Goal: Communication & Community: Answer question/provide support

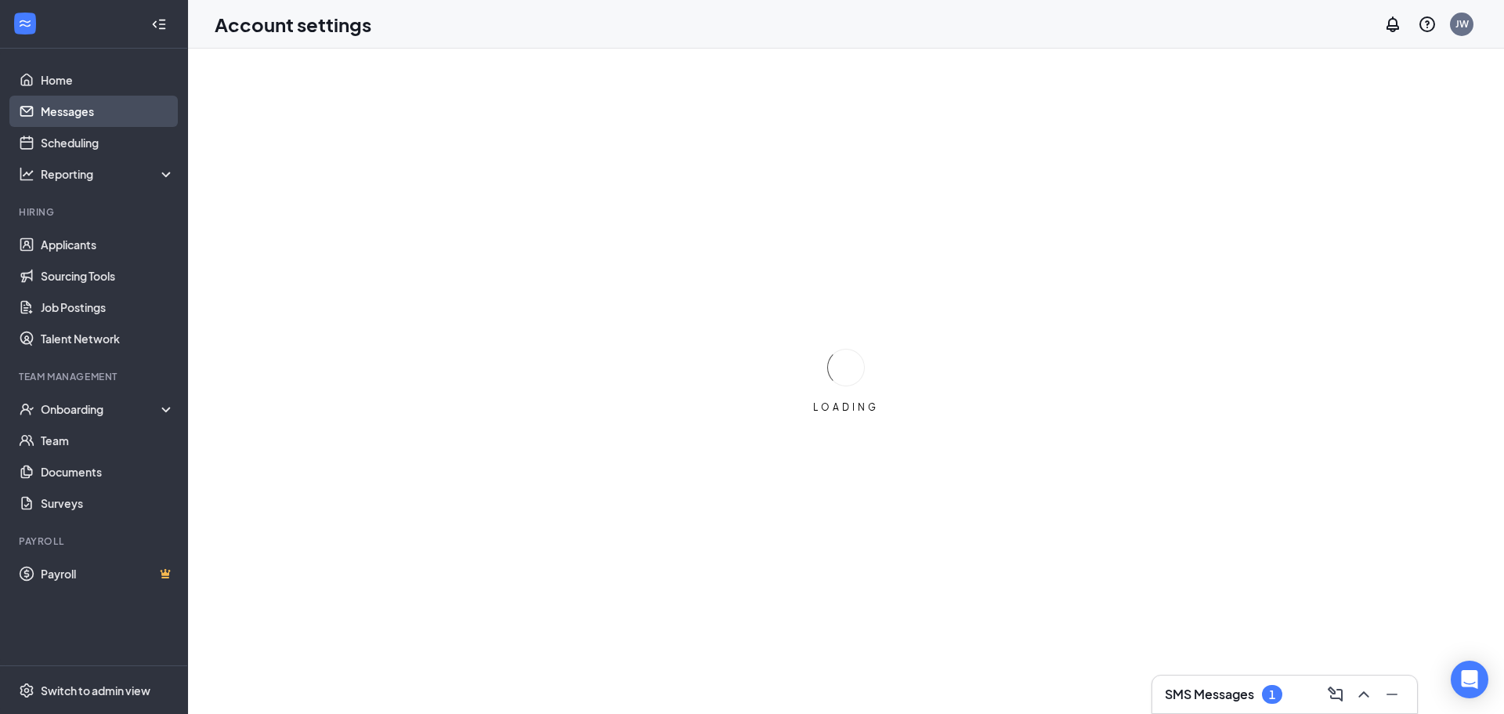
click at [79, 116] on link "Messages" at bounding box center [108, 111] width 134 height 31
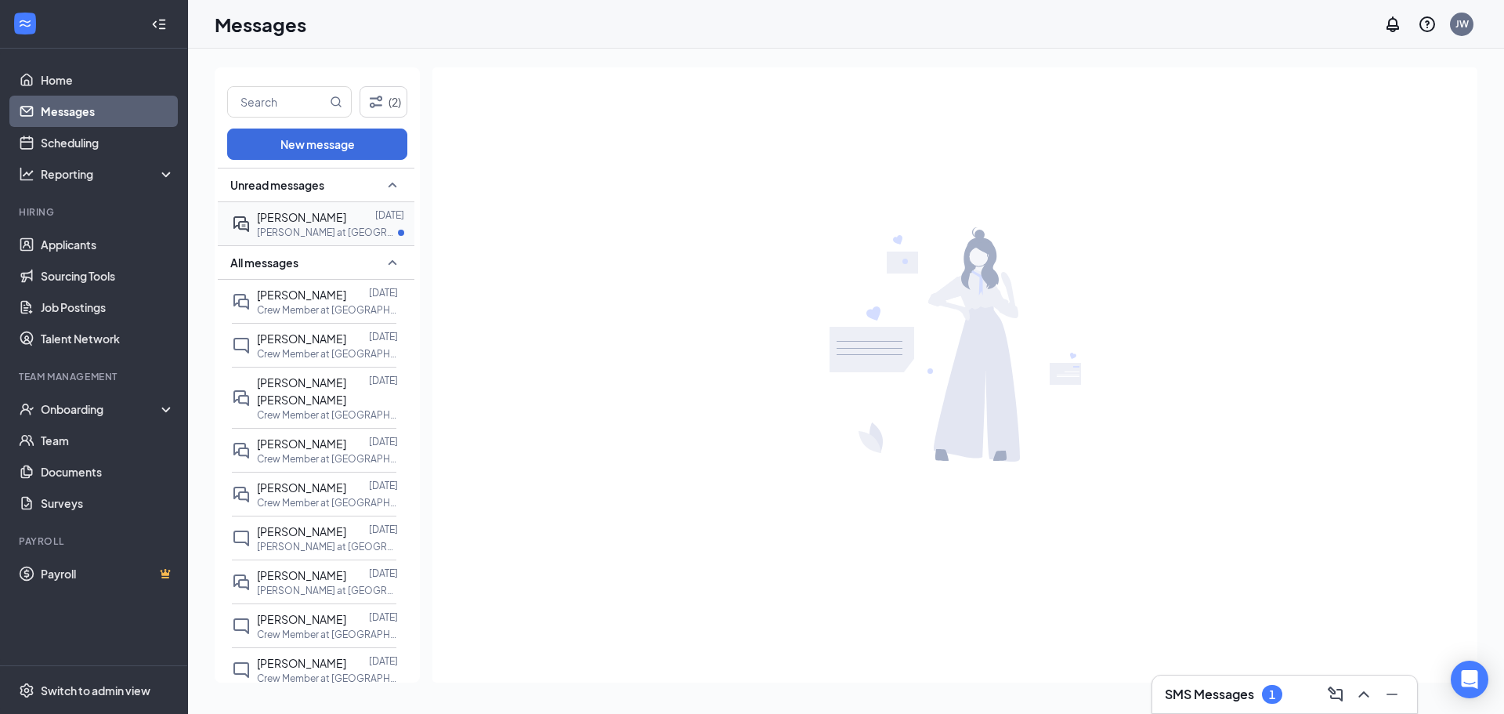
click at [319, 226] on div "[PERSON_NAME]" at bounding box center [301, 216] width 89 height 17
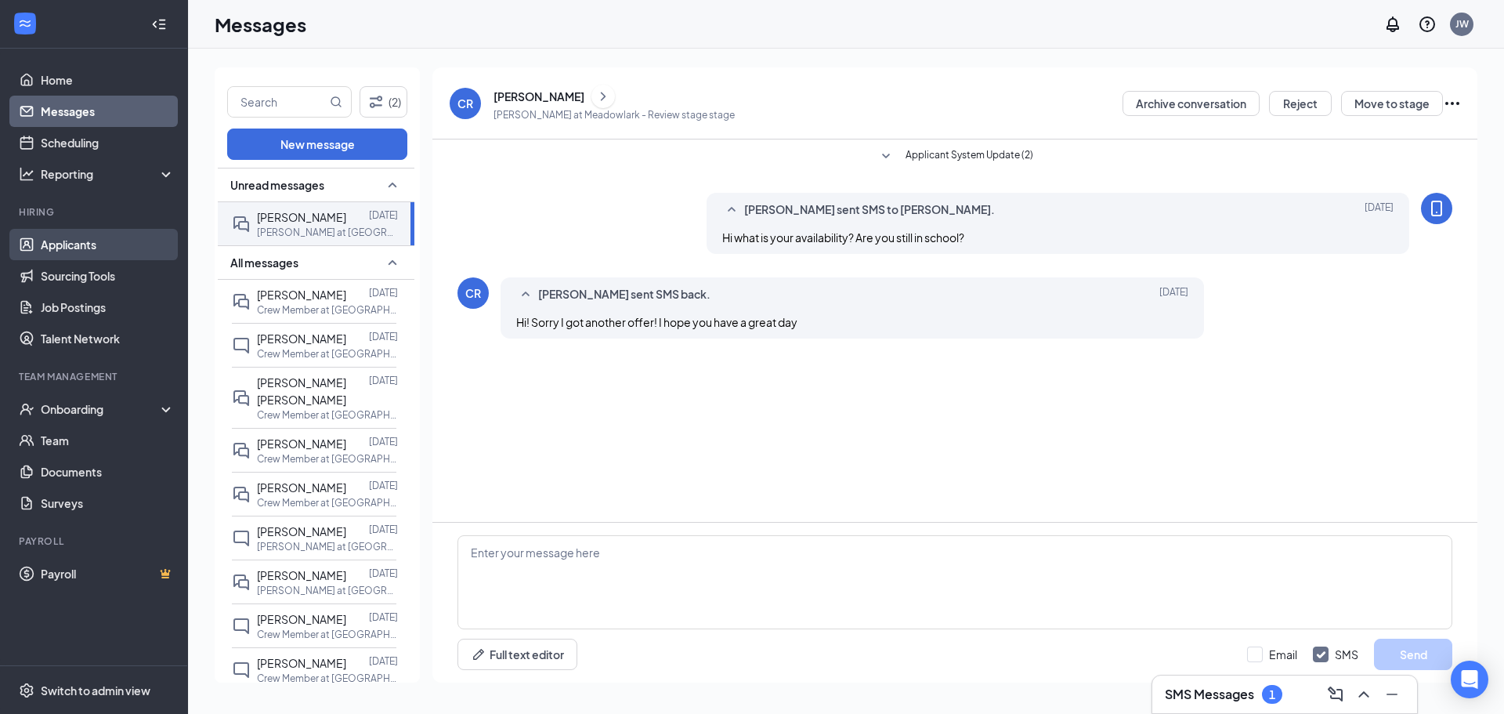
click at [73, 239] on link "Applicants" at bounding box center [108, 244] width 134 height 31
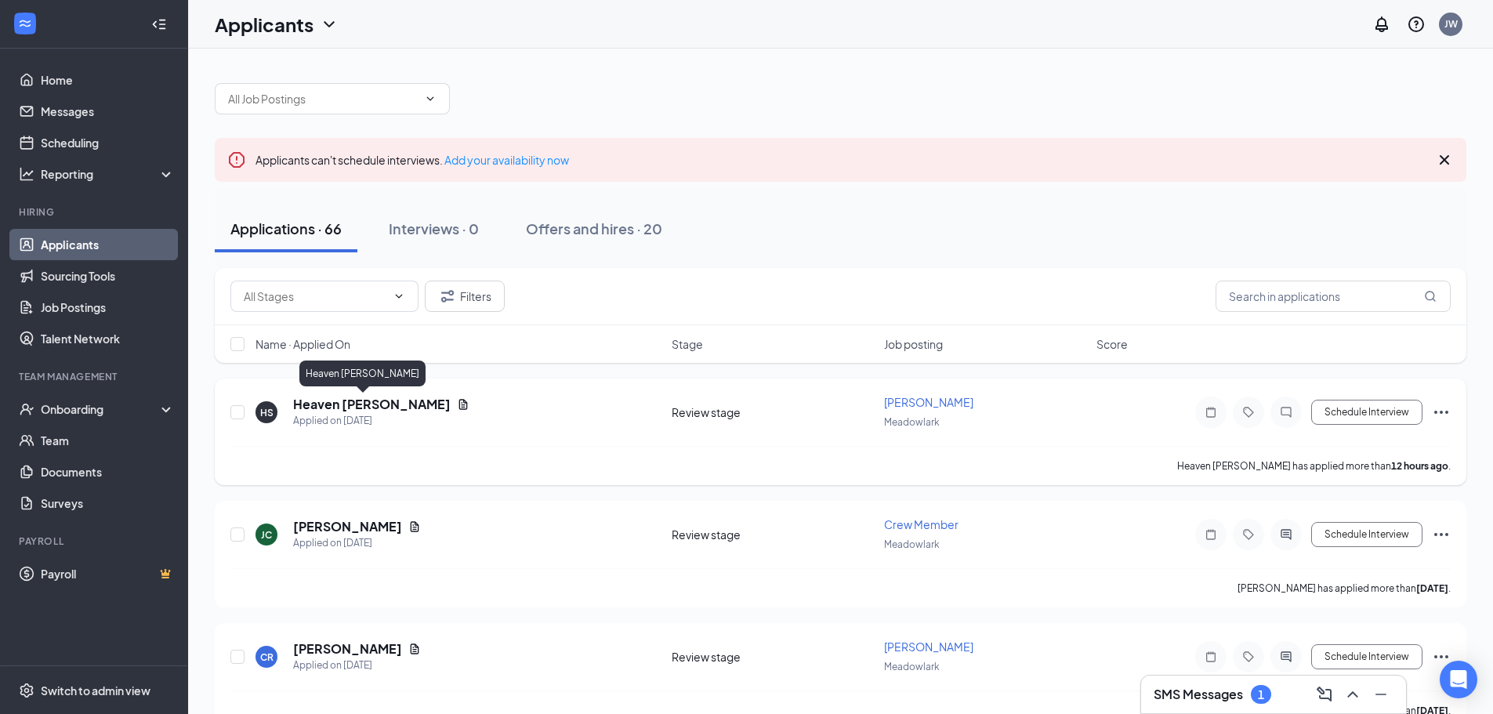
click at [336, 405] on h5 "Heaven Stinson" at bounding box center [371, 404] width 157 height 17
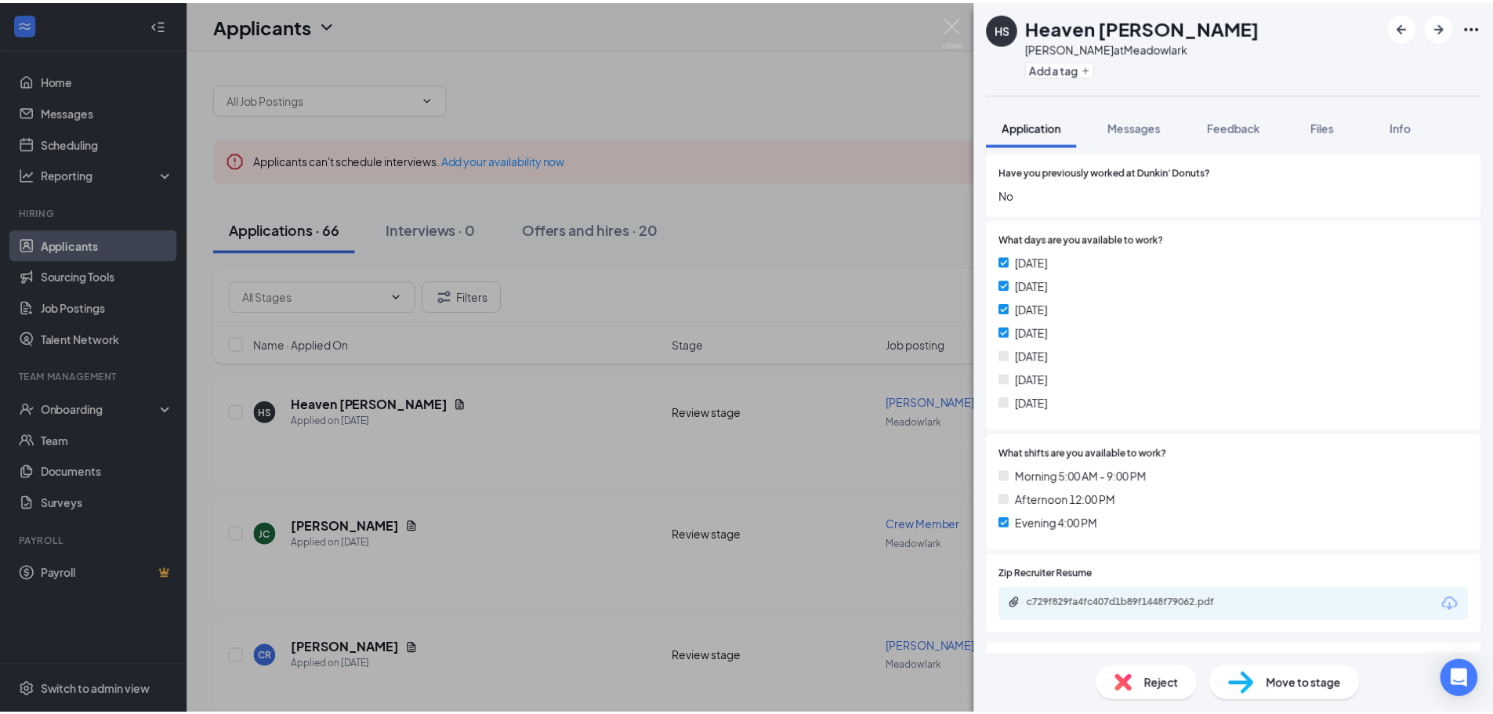
scroll to position [235, 0]
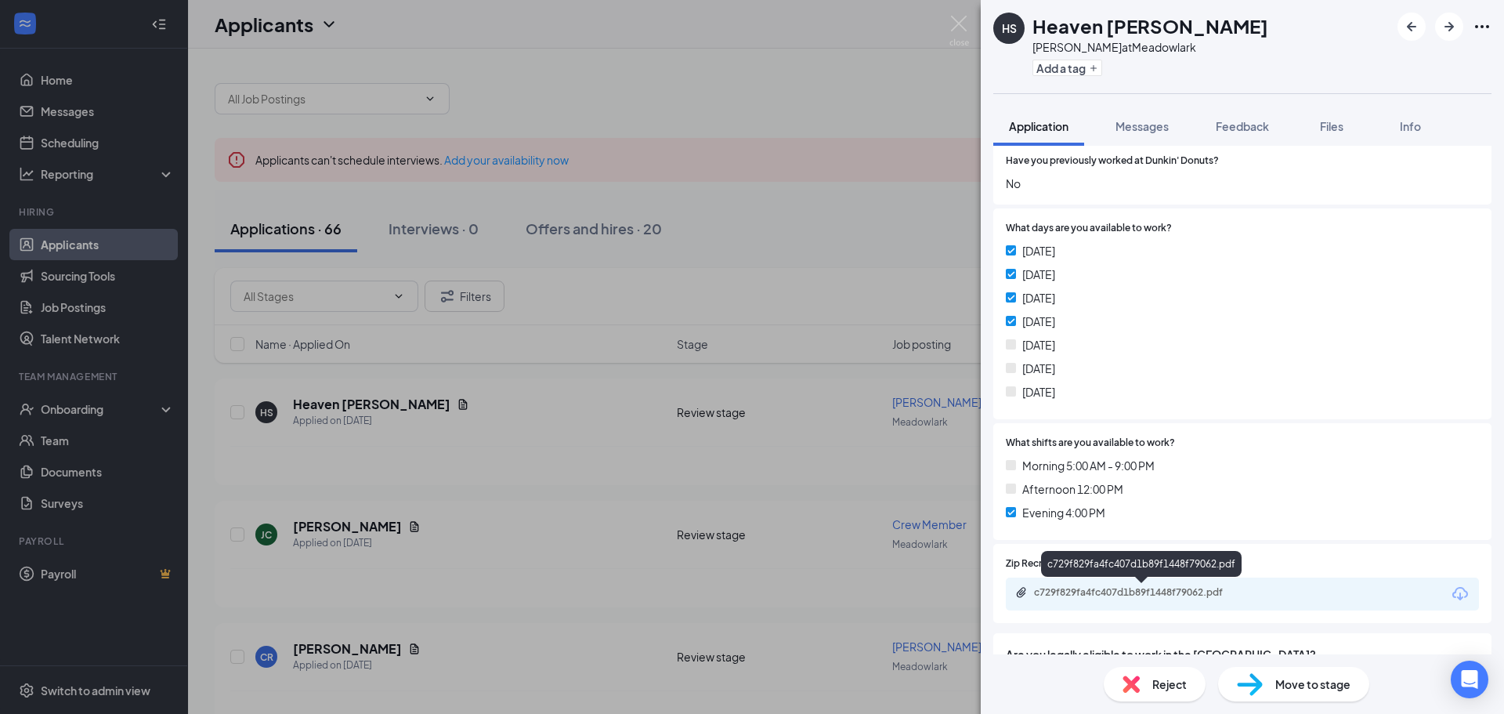
click at [1184, 590] on div "c729f829fa4fc407d1b89f1448f79062.pdf" at bounding box center [1143, 592] width 219 height 13
click at [767, 96] on div "HS Heaven Stinson Baker at Meadowlark Add a tag Application Messages Feedback F…" at bounding box center [752, 357] width 1504 height 714
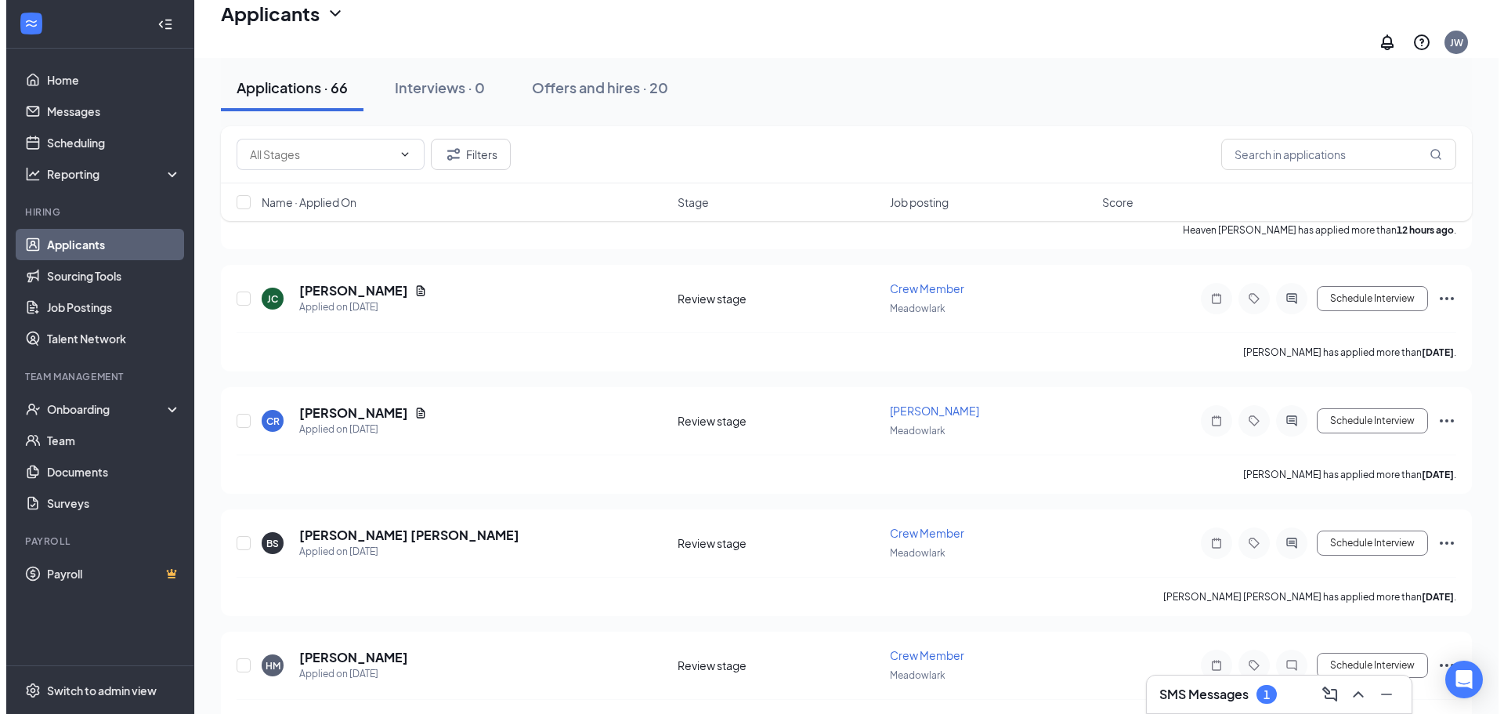
scroll to position [313, 0]
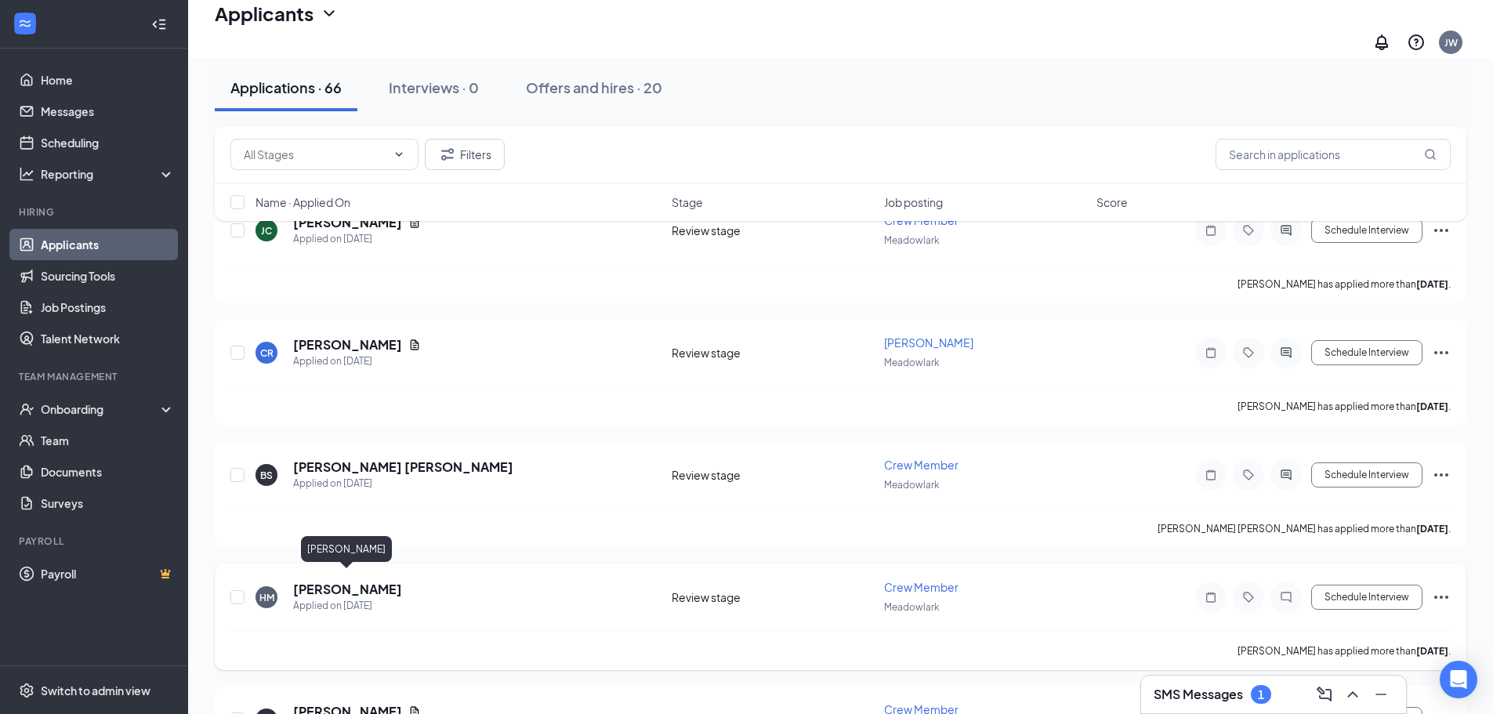
click at [375, 581] on h5 "Hansumm McCoy" at bounding box center [347, 589] width 109 height 17
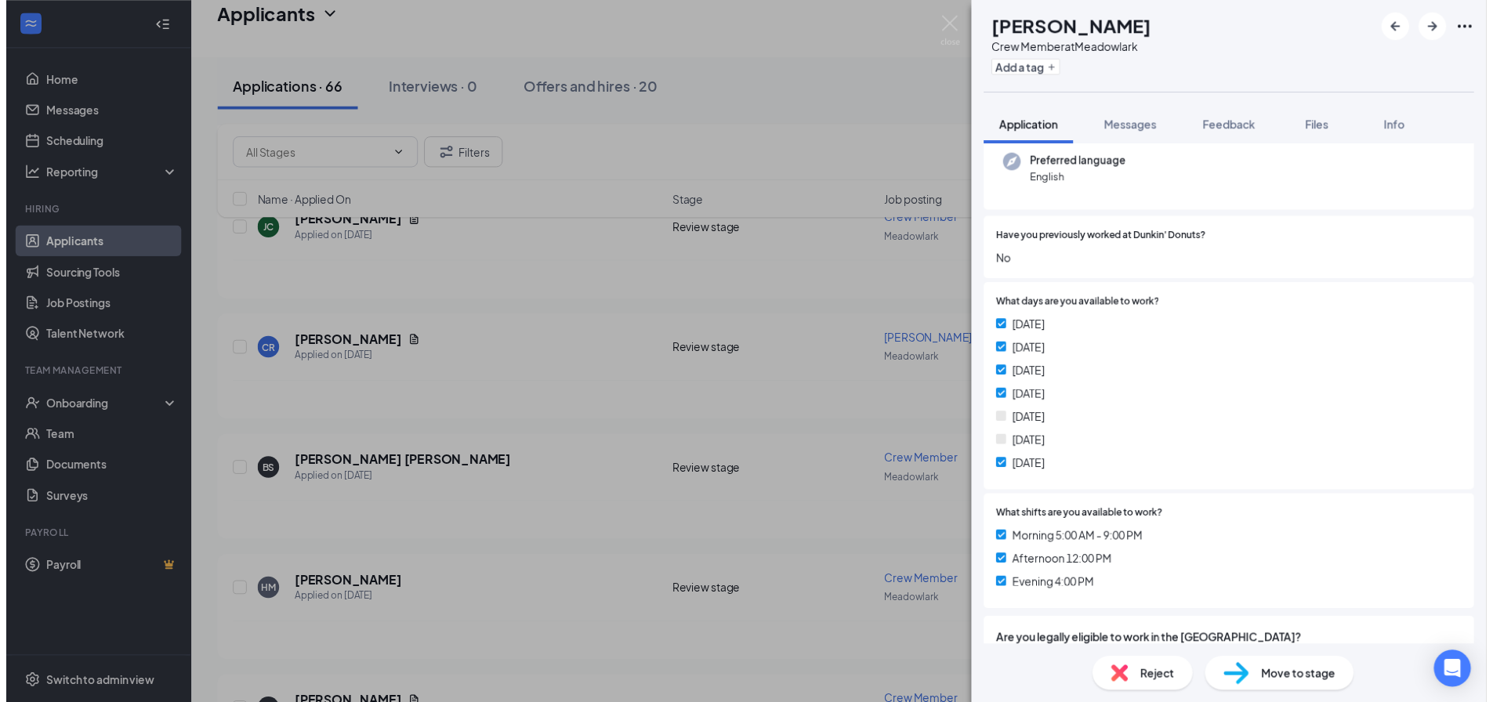
scroll to position [78, 0]
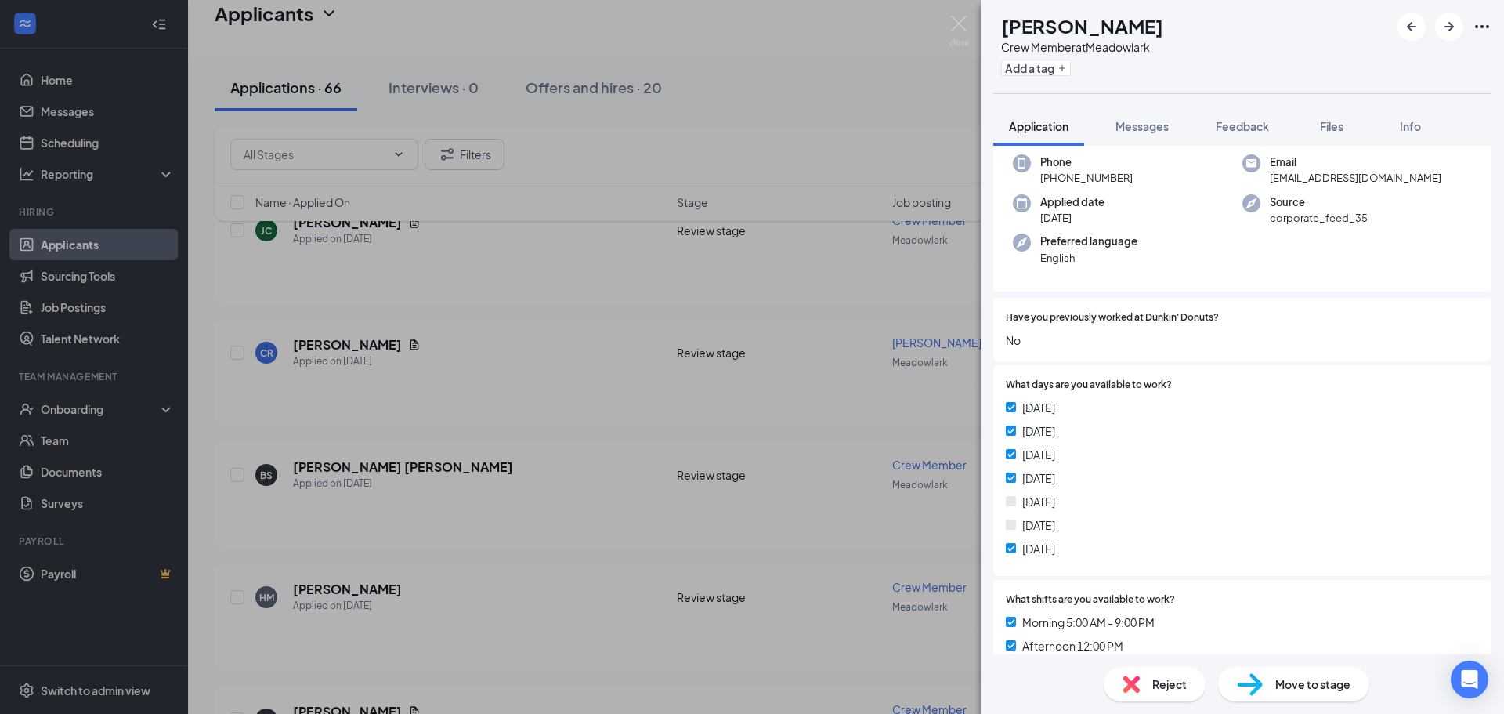
click at [844, 313] on div "HM Hansumm McCoy Crew Member at Meadowlark Add a tag Application Messages Feedb…" at bounding box center [752, 357] width 1504 height 714
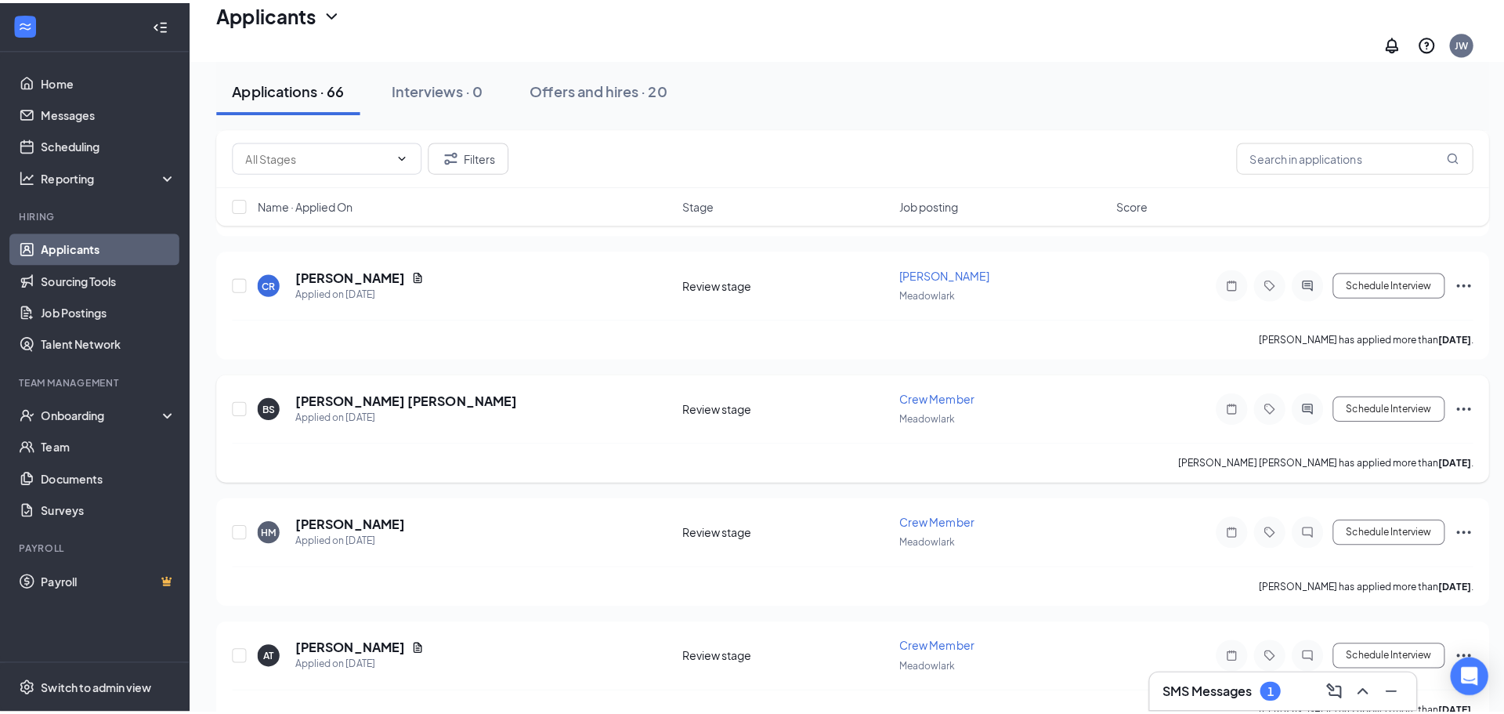
scroll to position [470, 0]
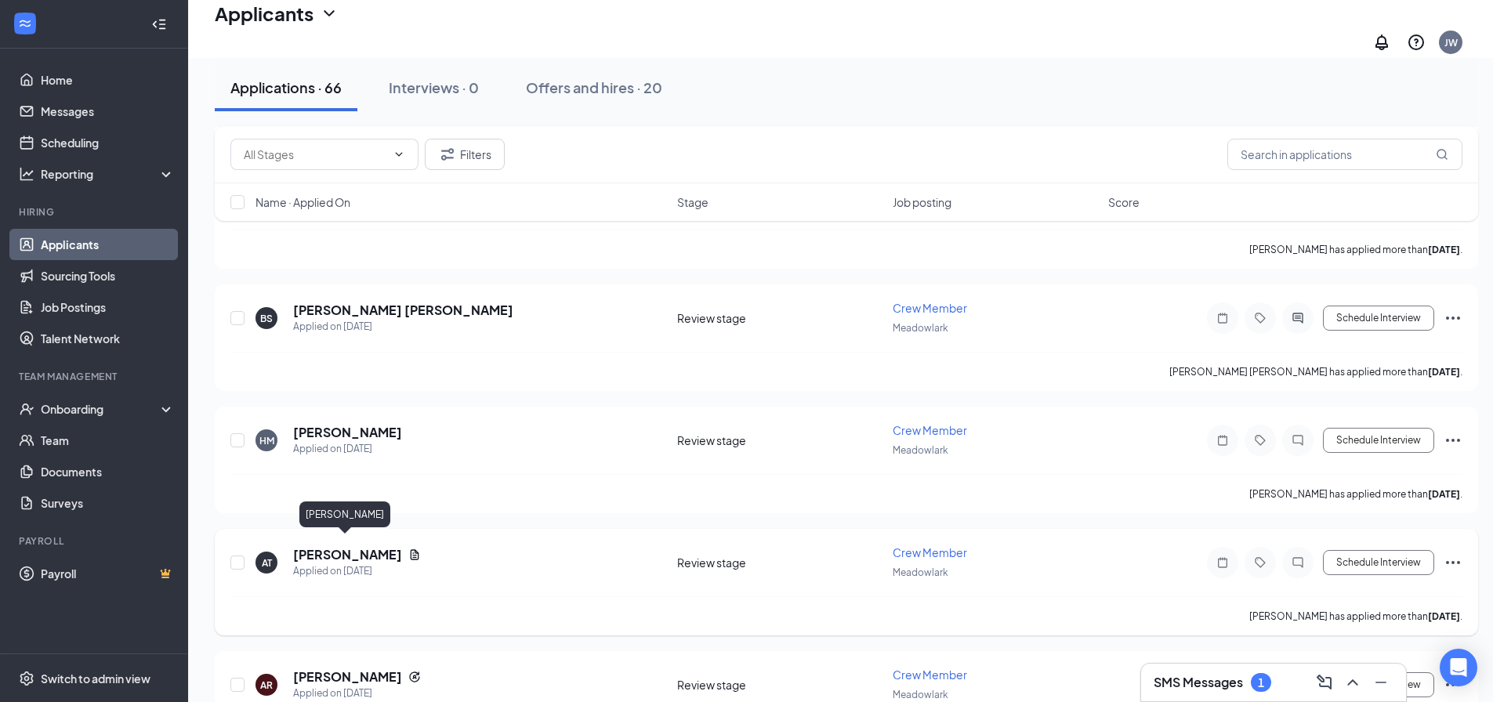
click at [349, 546] on h5 "Alison Trinidad" at bounding box center [347, 554] width 109 height 17
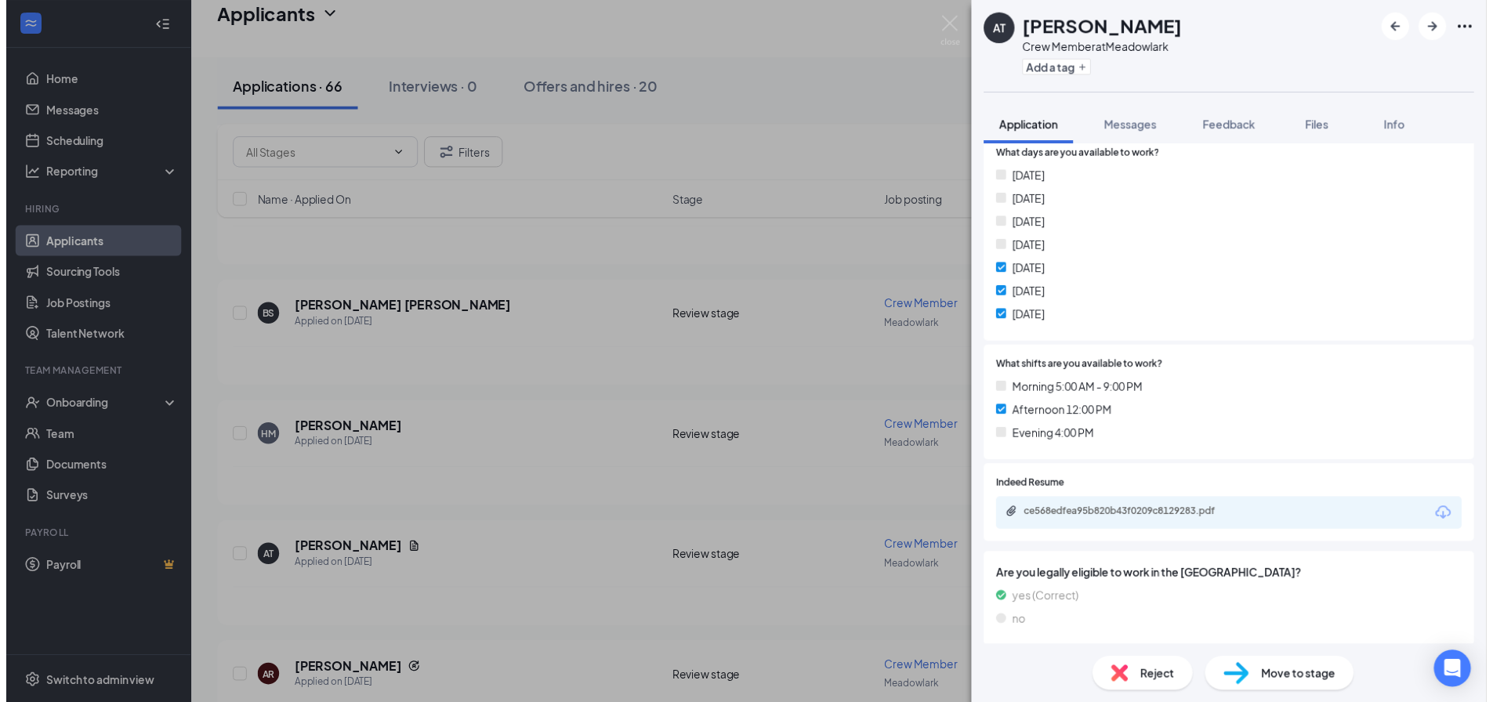
scroll to position [392, 0]
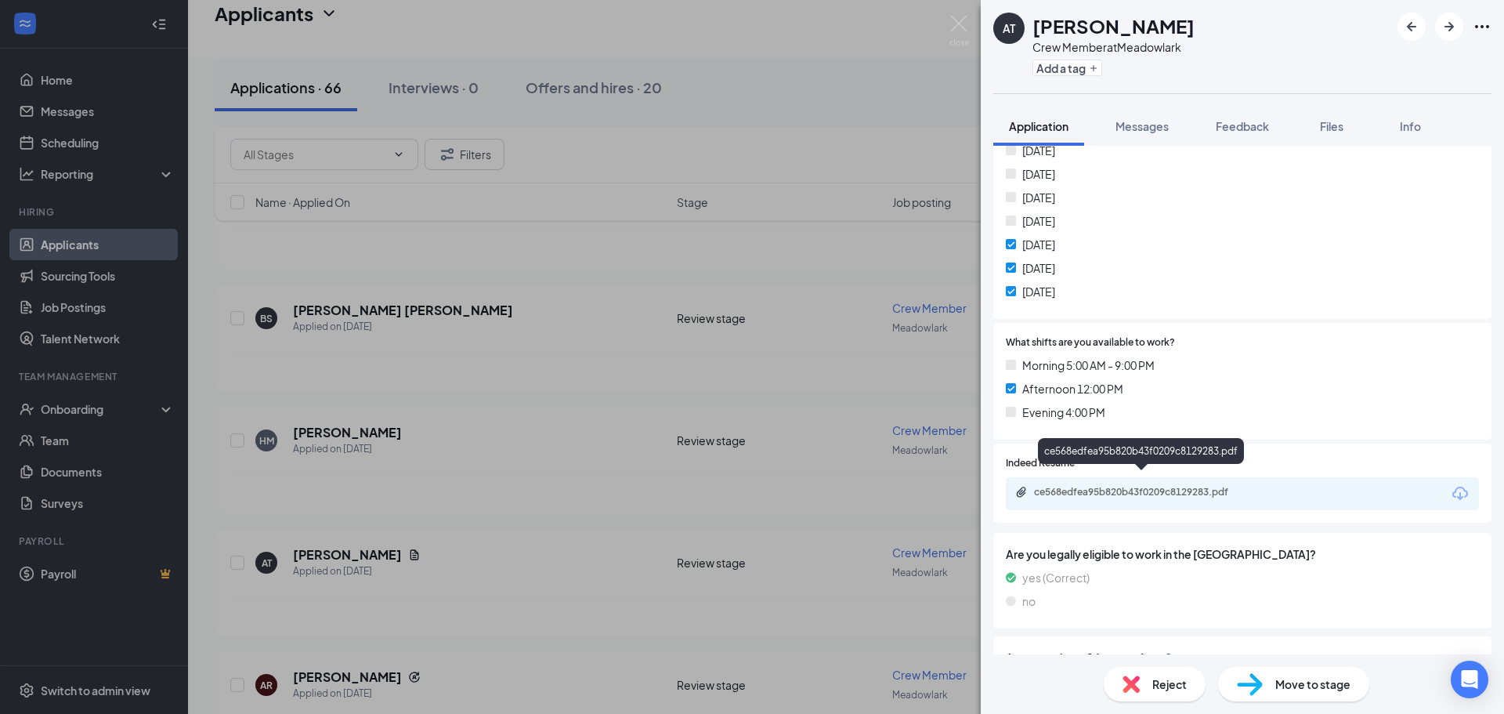
click at [1144, 486] on div "ce568edfea95b820b43f0209c8129283.pdf" at bounding box center [1143, 492] width 219 height 13
click at [524, 368] on div "AT Alison Trinidad Crew Member at Meadowlark Add a tag Application Messages Fee…" at bounding box center [752, 357] width 1504 height 714
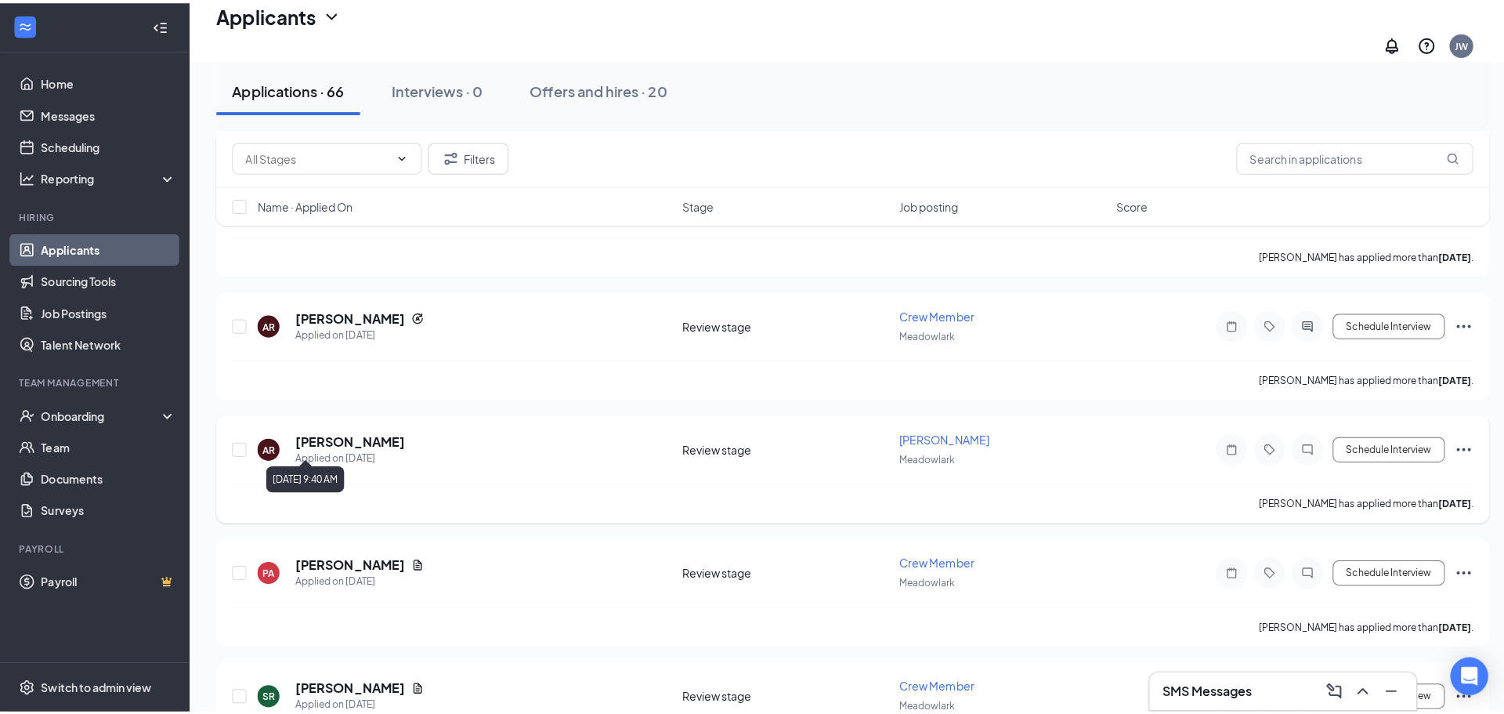
scroll to position [862, 0]
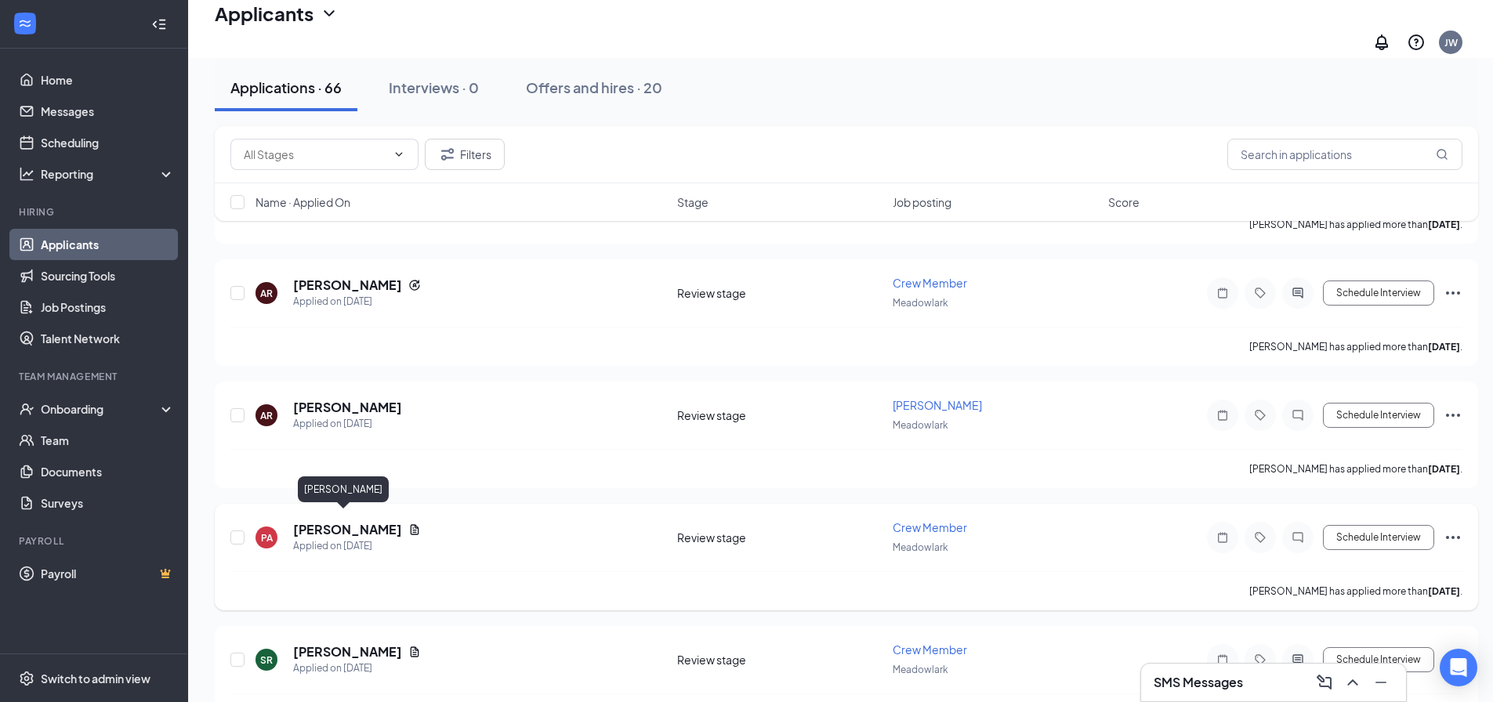
click at [331, 521] on h5 "Peyton Allen" at bounding box center [347, 529] width 109 height 17
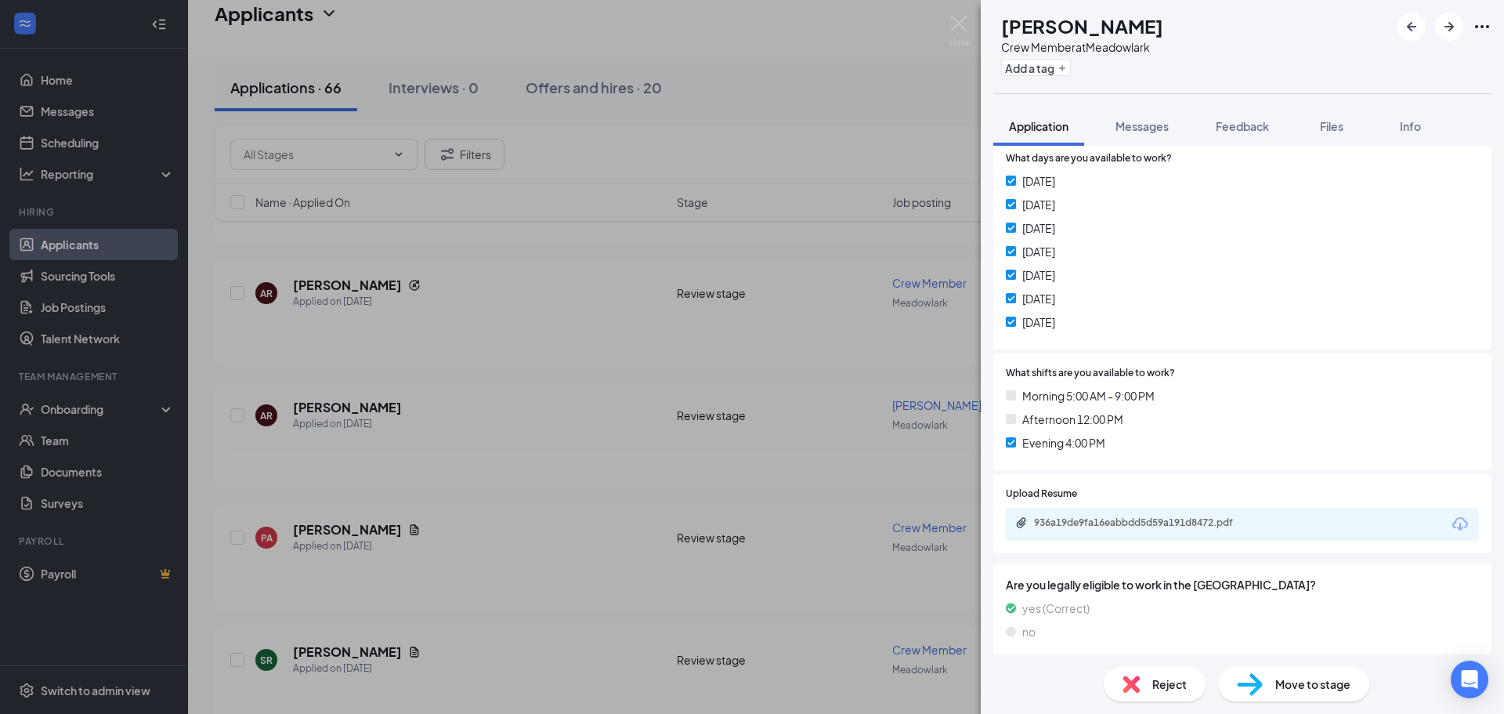
scroll to position [313, 0]
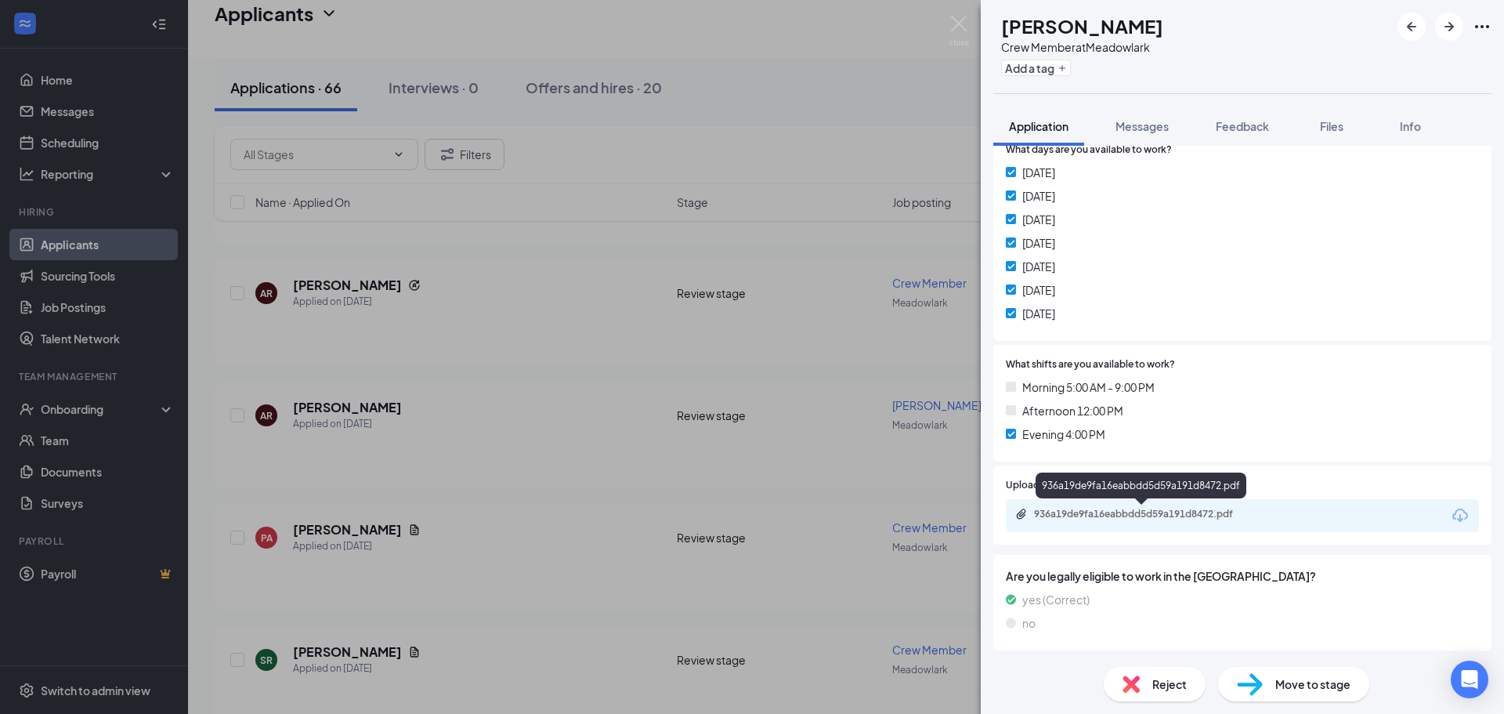
click at [1187, 520] on div "936a19de9fa16eabbdd5d59a191d8472.pdf" at bounding box center [1143, 514] width 219 height 13
click at [639, 366] on div "PA Peyton Allen Crew Member at Meadowlark Add a tag Application Messages Feedba…" at bounding box center [752, 357] width 1504 height 714
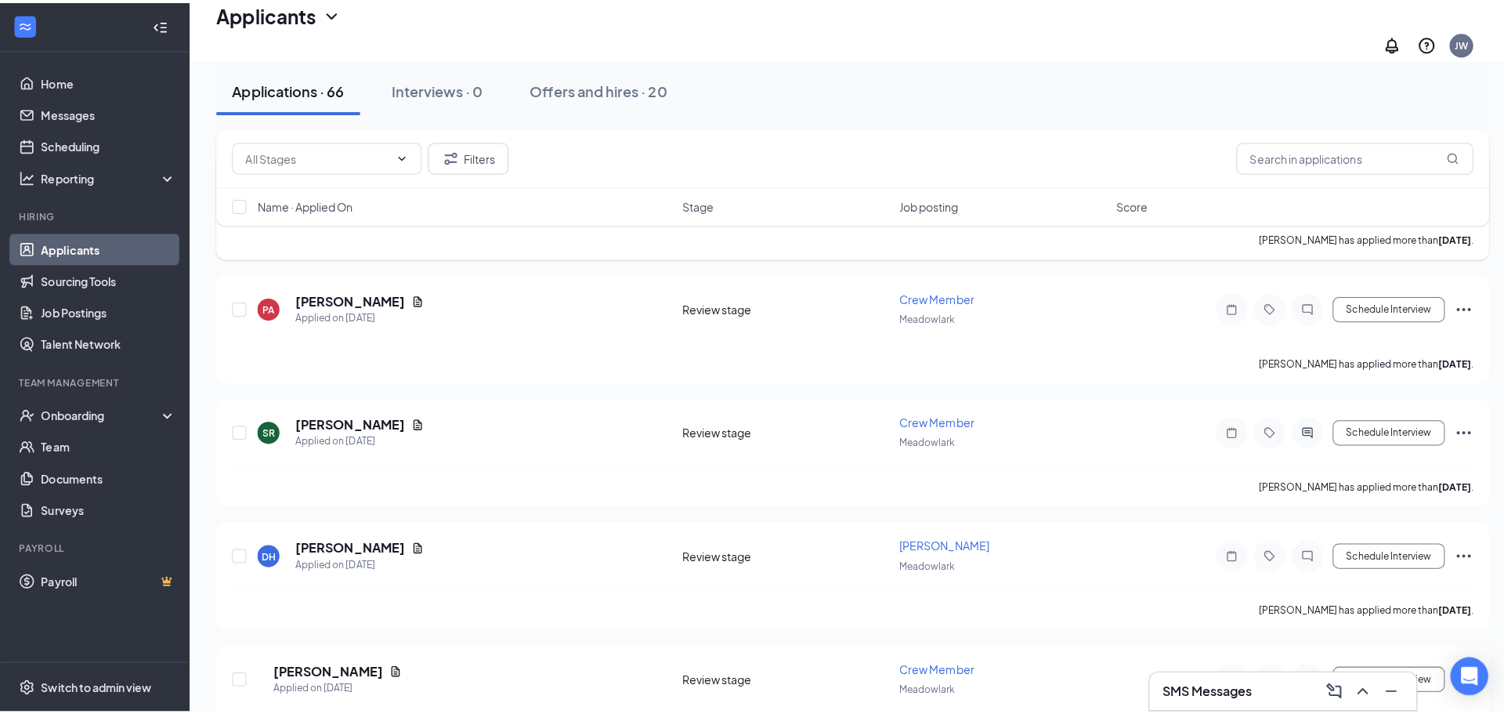
scroll to position [1097, 0]
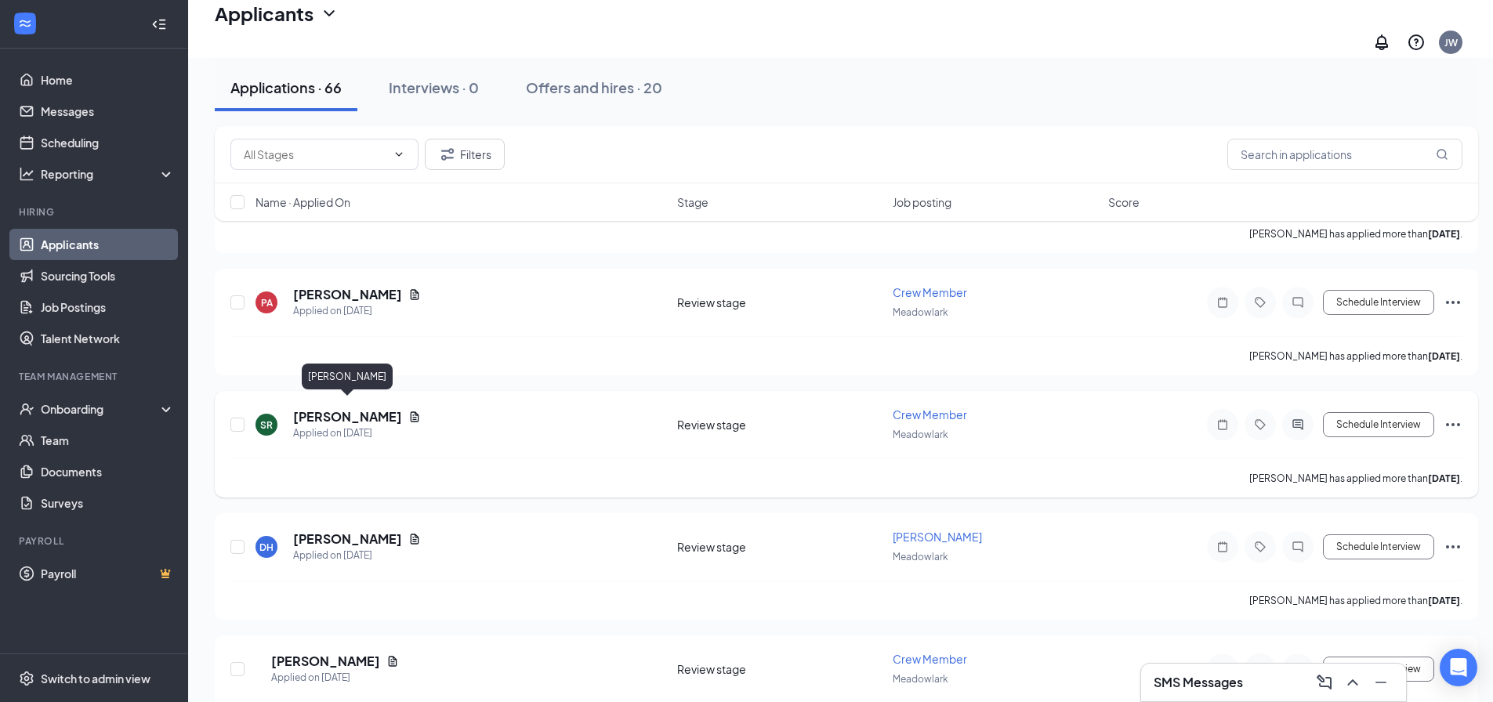
click at [346, 408] on h5 "[PERSON_NAME]" at bounding box center [347, 416] width 109 height 17
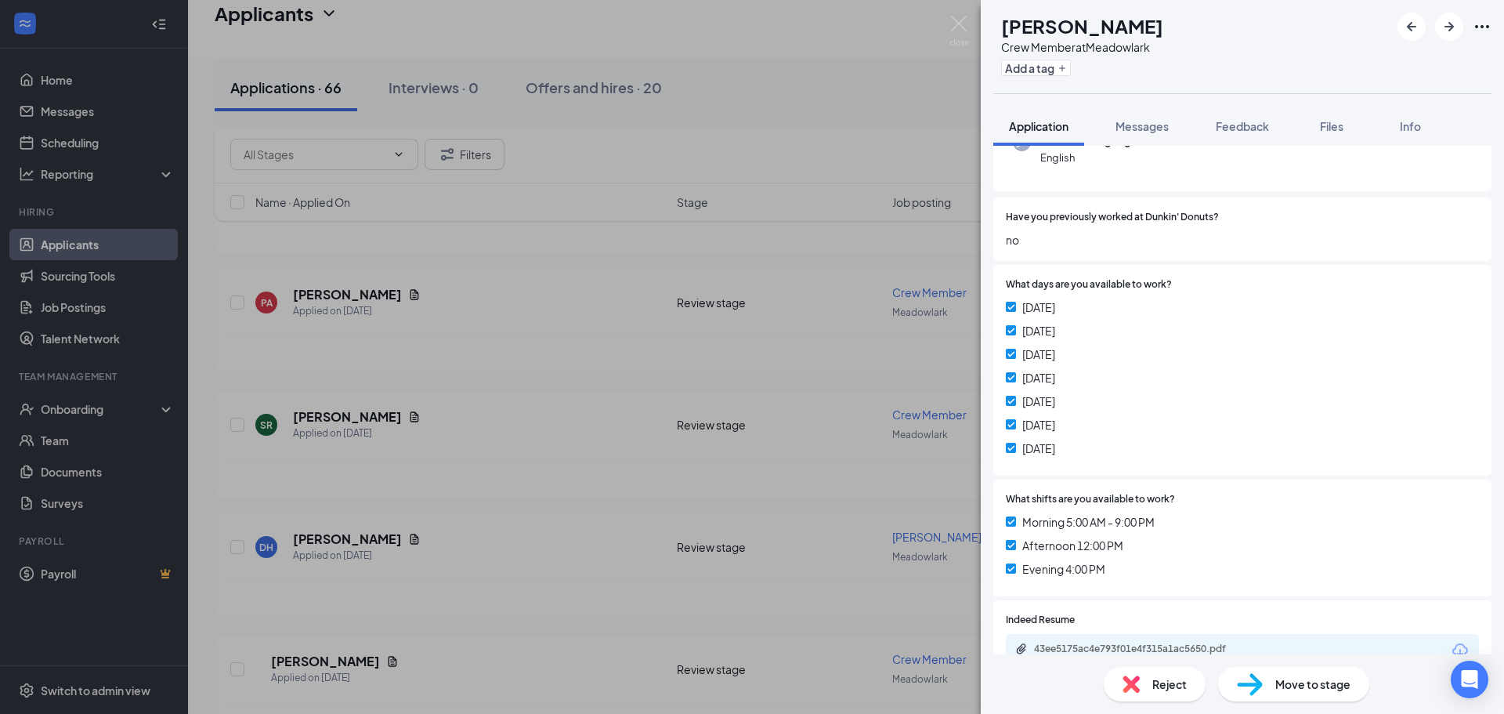
scroll to position [313, 0]
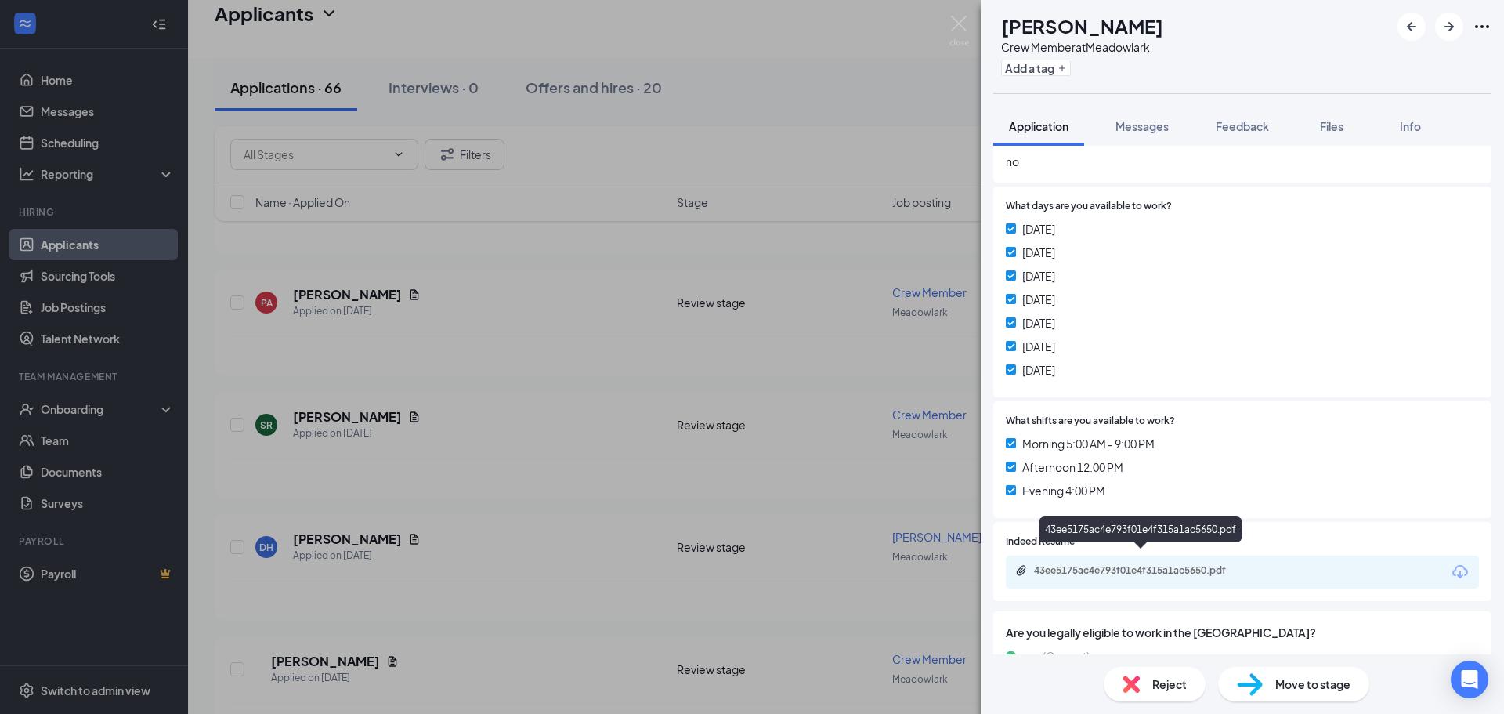
click at [1168, 564] on div "43ee5175ac4e793f01e4f315a1ac5650.pdf" at bounding box center [1143, 570] width 219 height 13
click at [1141, 124] on span "Messages" at bounding box center [1142, 126] width 53 height 14
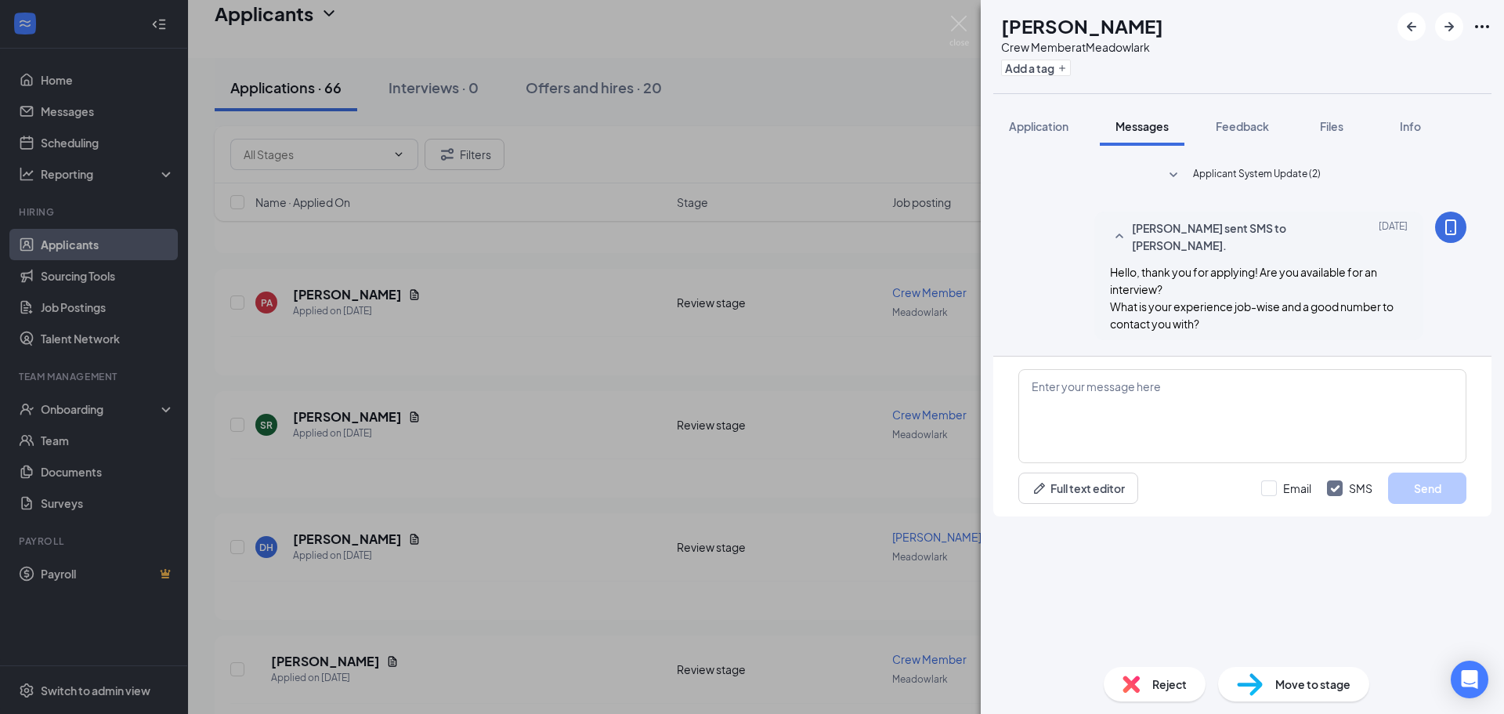
click at [635, 380] on div "SR Shaniyha Royster Crew Member at Meadowlark Add a tag Application Messages Fe…" at bounding box center [752, 357] width 1504 height 714
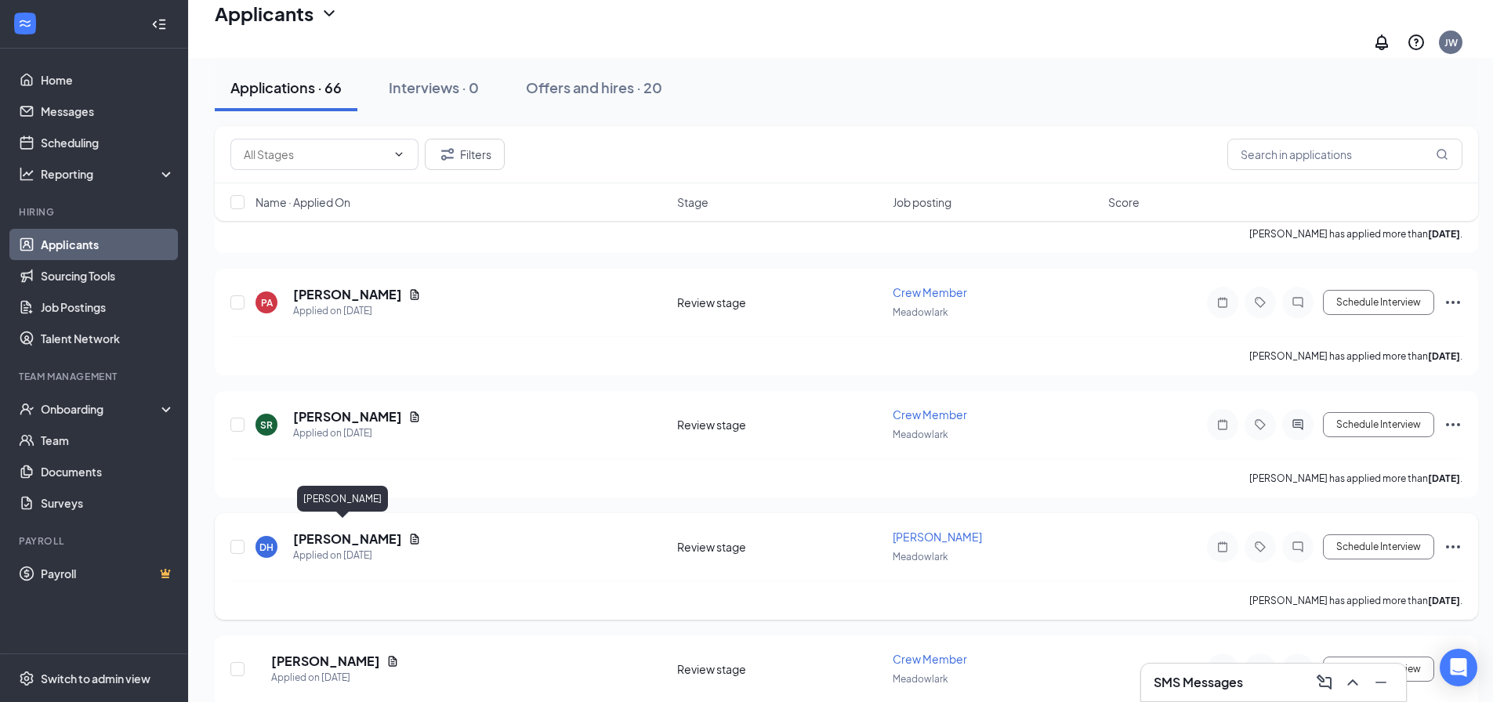
click at [356, 530] on h5 "Don Howard" at bounding box center [347, 538] width 109 height 17
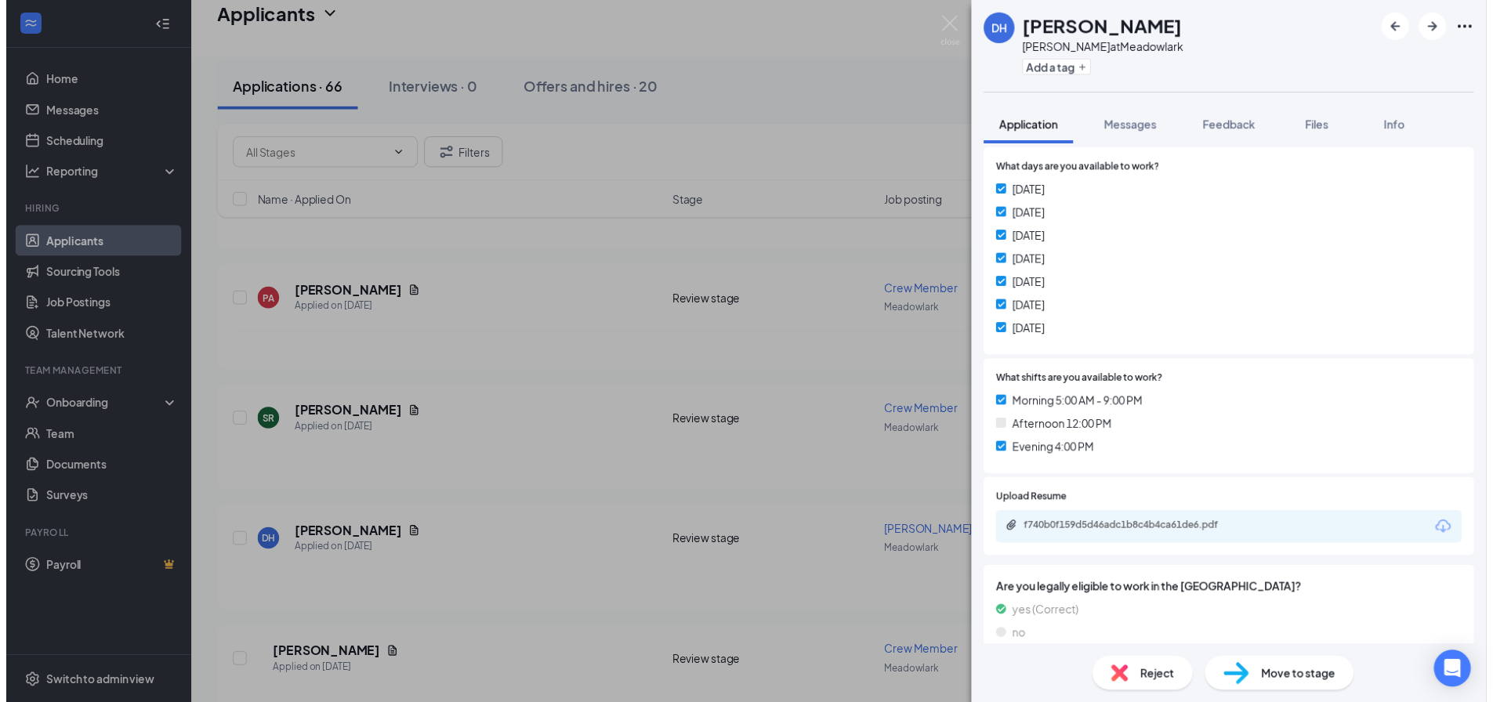
scroll to position [313, 0]
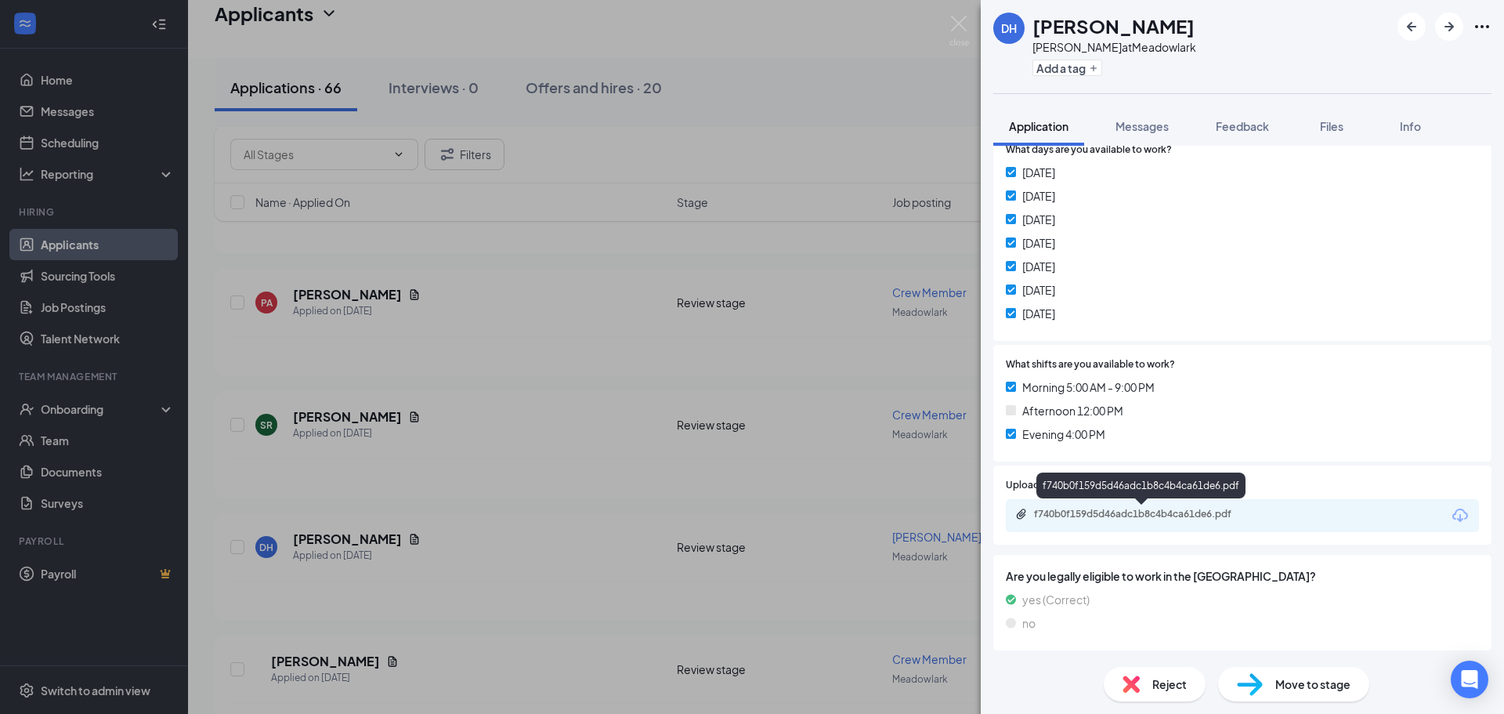
click at [1147, 517] on div "f740b0f159d5d46adc1b8c4b4ca61de6.pdf" at bounding box center [1143, 514] width 219 height 13
click at [567, 346] on div "DH Don Howard Baker at Meadowlark Add a tag Application Messages Feedback Files…" at bounding box center [752, 357] width 1504 height 714
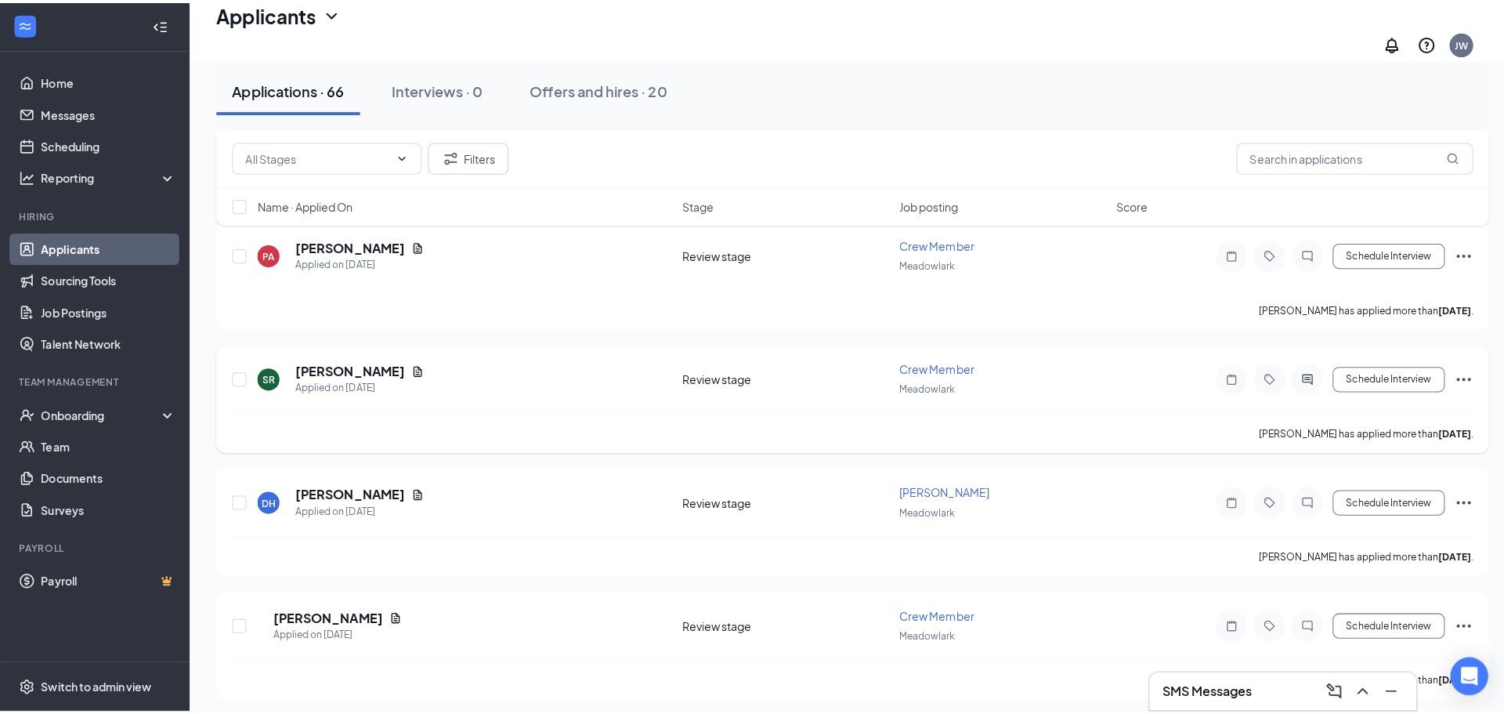
scroll to position [1175, 0]
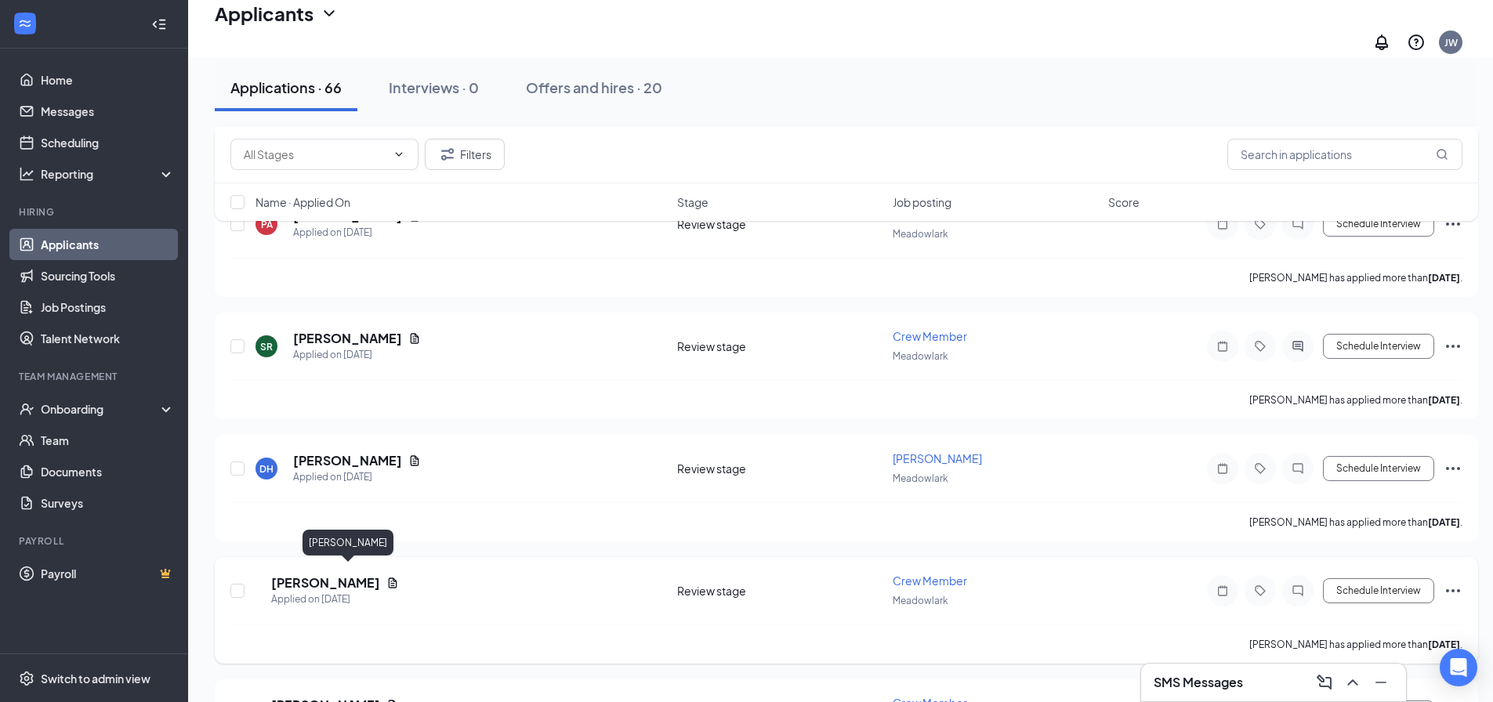
click at [360, 574] on h5 "Timothy Blackburn" at bounding box center [325, 582] width 109 height 17
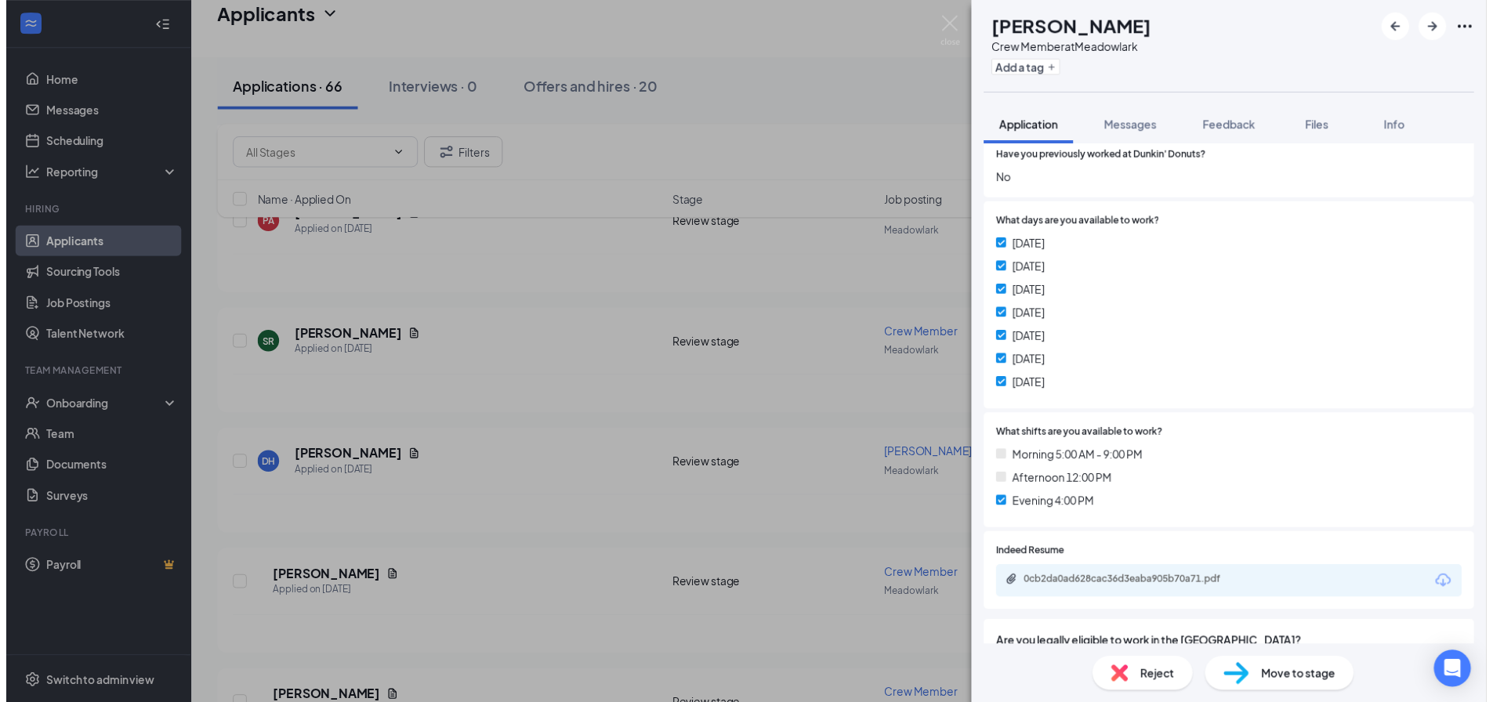
scroll to position [392, 0]
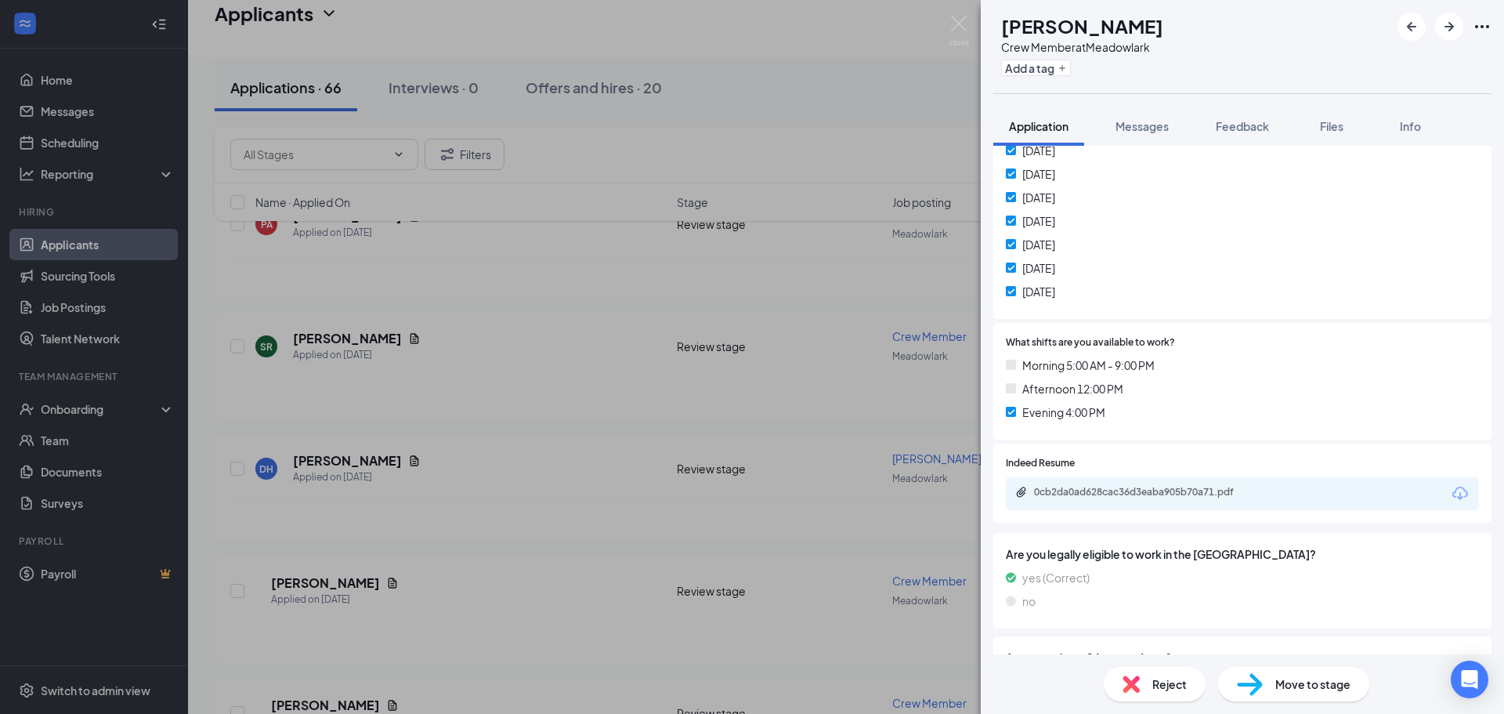
click at [519, 414] on div "TB Timothy Blackburn Crew Member at Meadowlark Add a tag Application Messages F…" at bounding box center [752, 357] width 1504 height 714
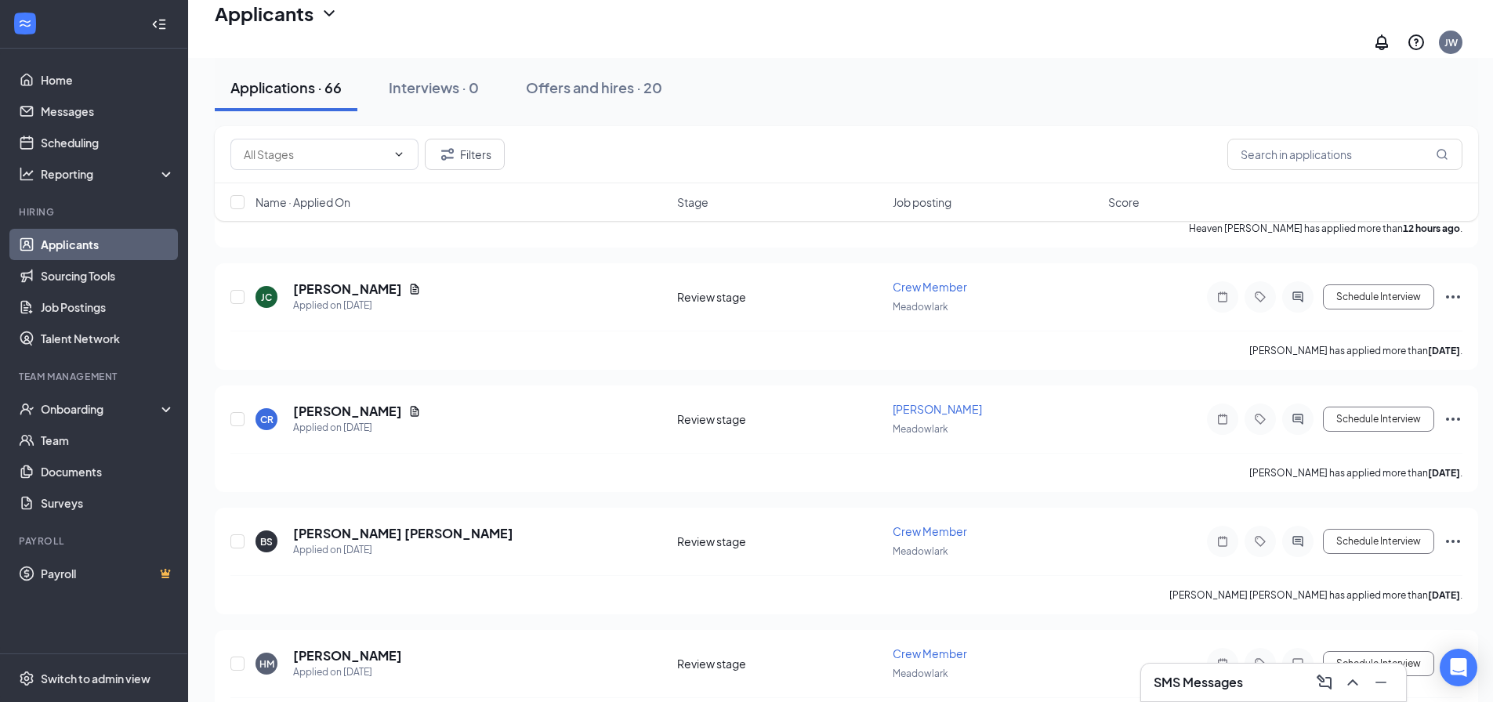
scroll to position [157, 0]
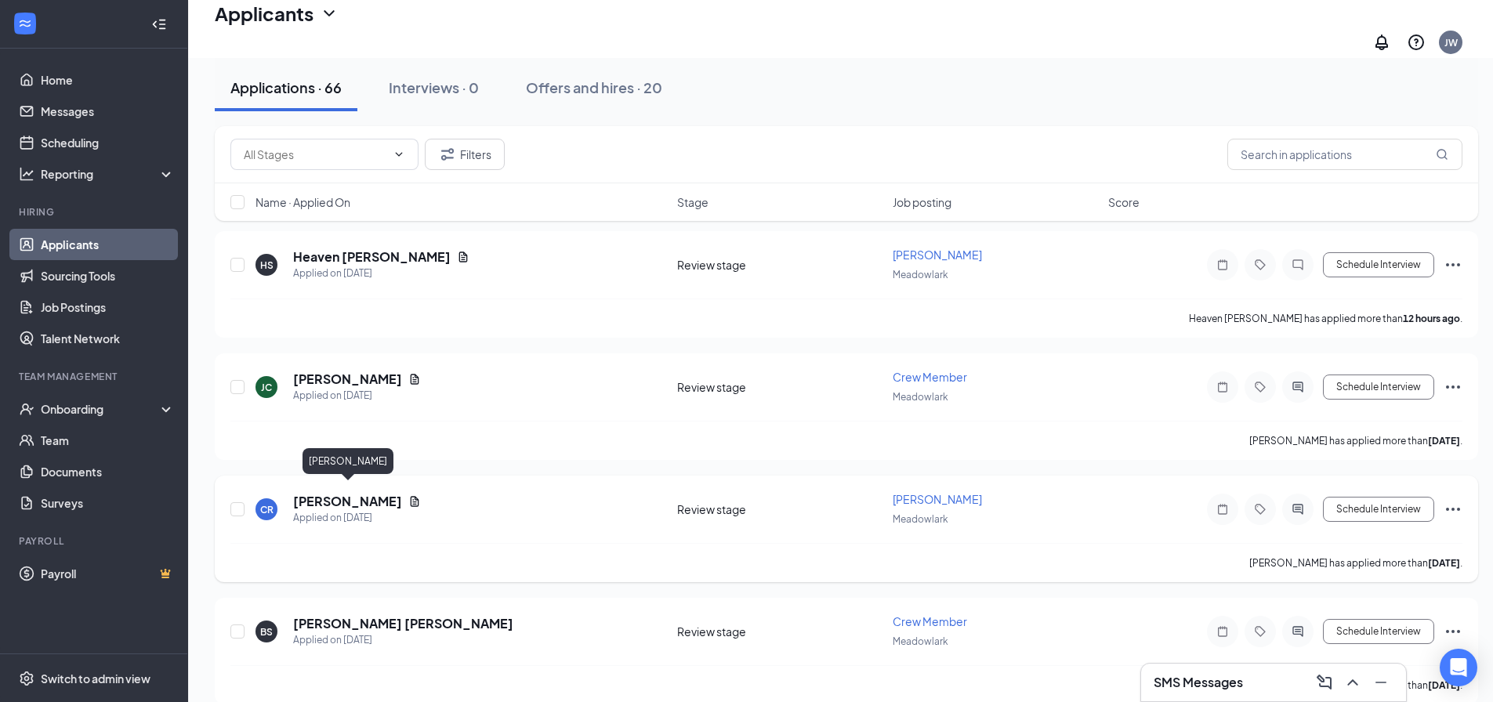
click at [362, 493] on h5 "[PERSON_NAME]" at bounding box center [347, 501] width 109 height 17
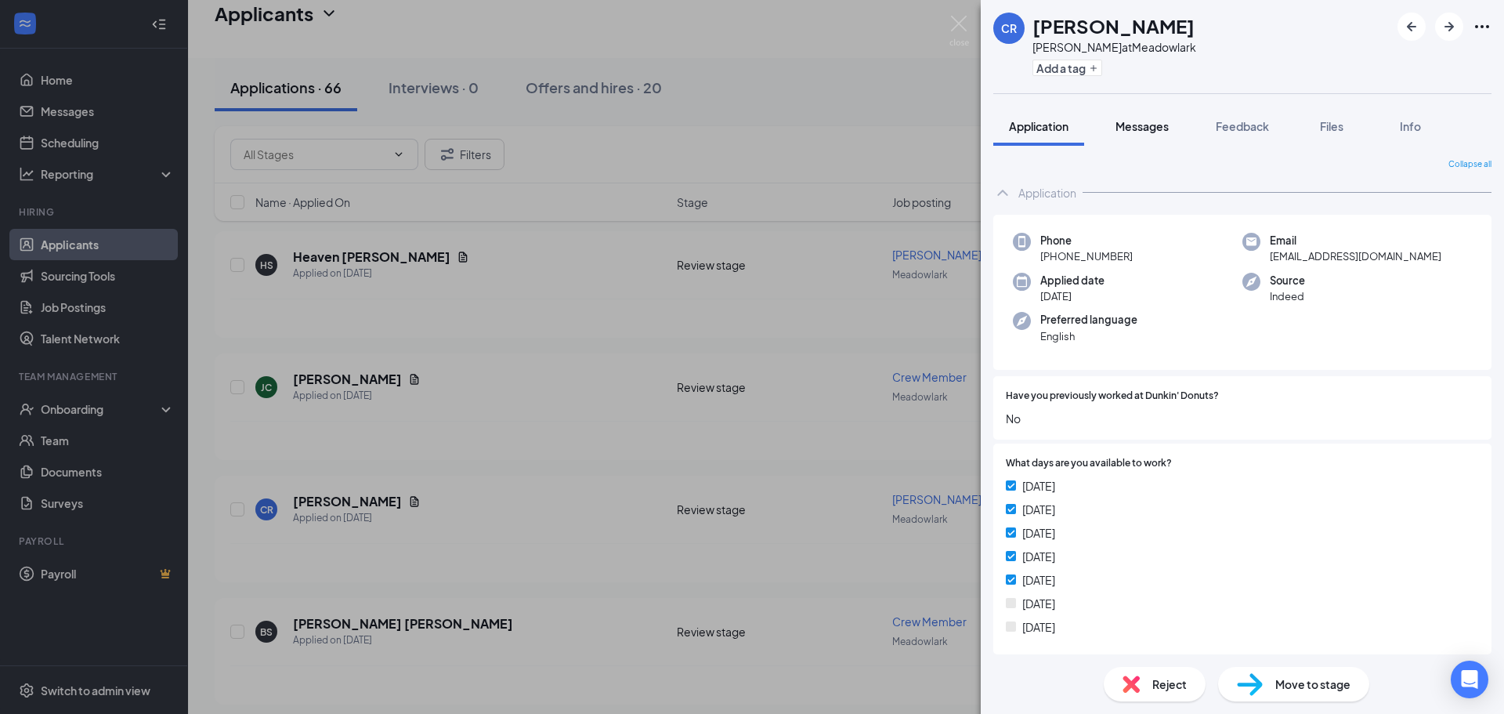
click at [1135, 121] on span "Messages" at bounding box center [1142, 126] width 53 height 14
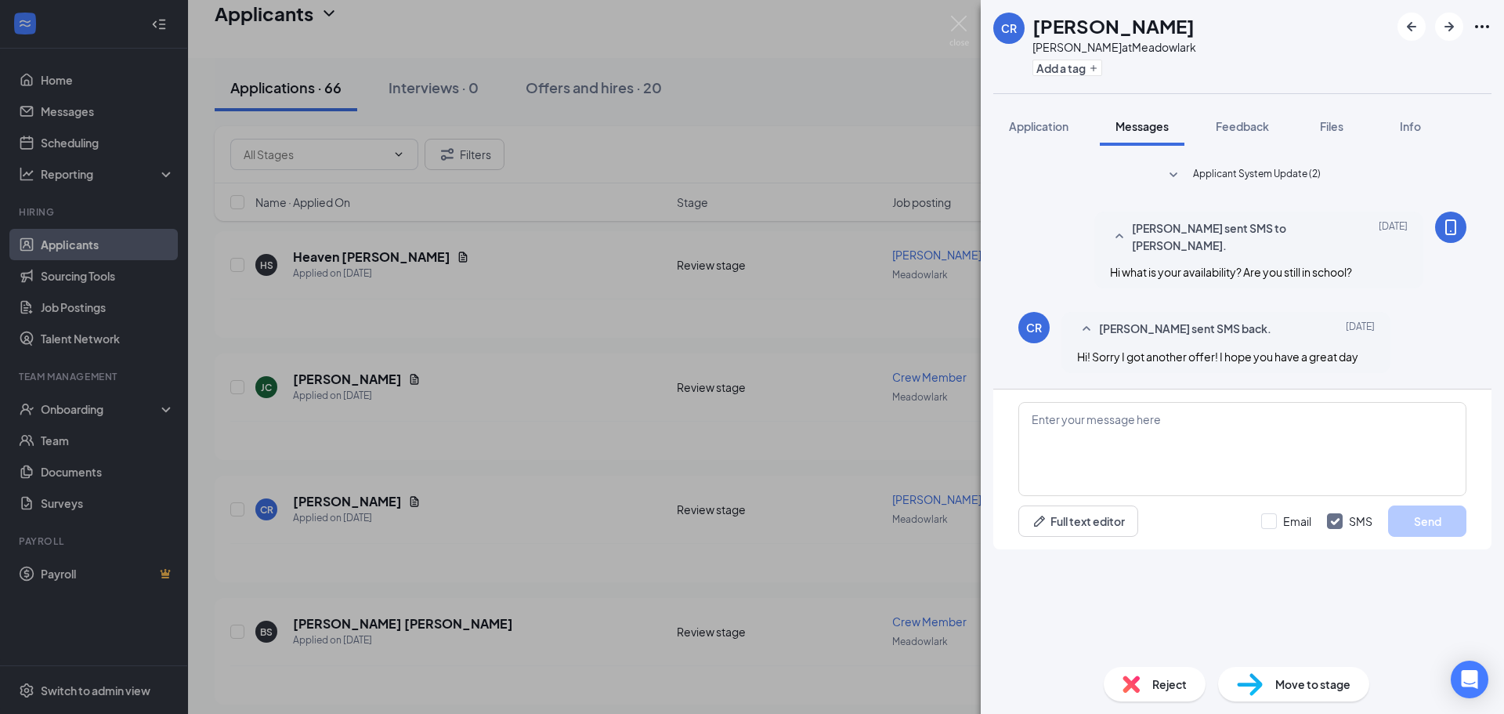
click at [496, 364] on div "CR Caitlyn Richardson Baker at Meadowlark Add a tag Application Messages Feedba…" at bounding box center [752, 357] width 1504 height 714
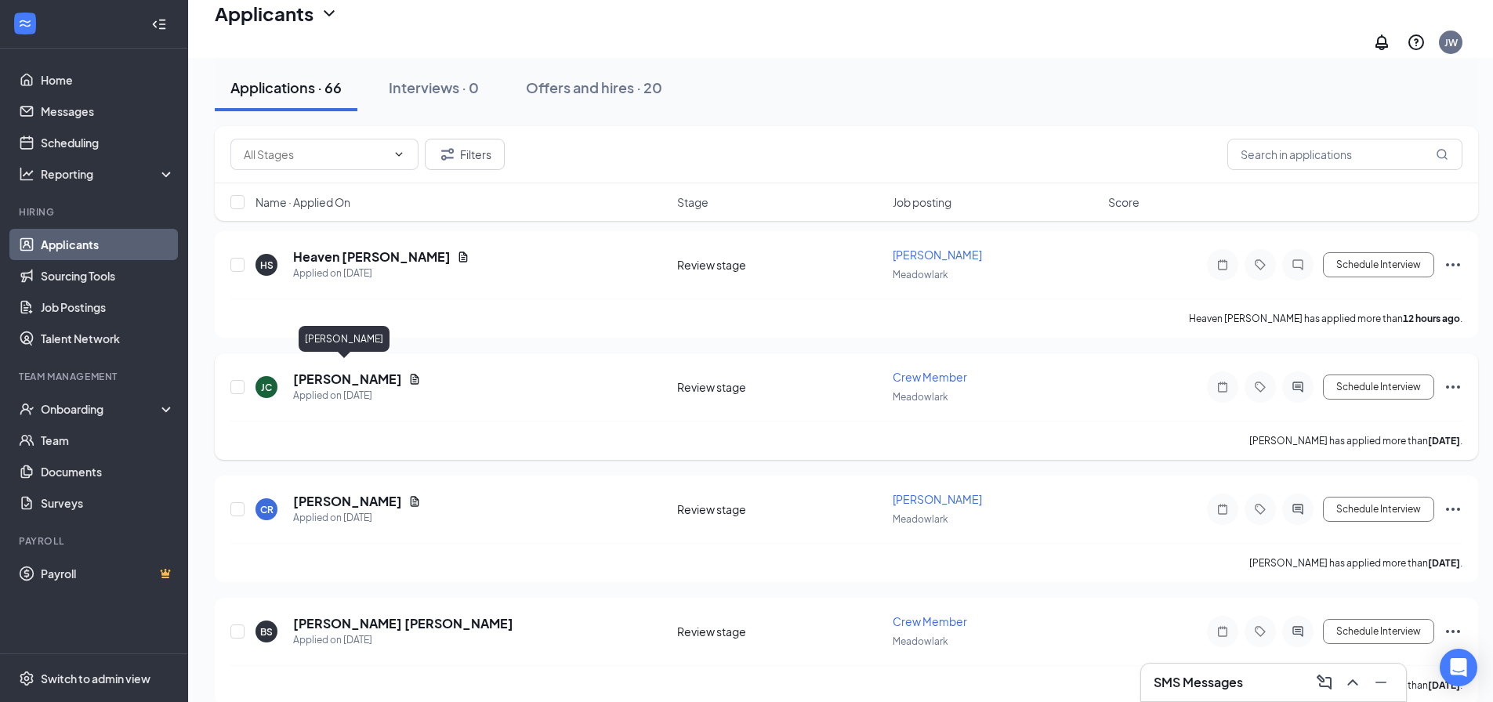
click at [346, 371] on h5 "[PERSON_NAME]" at bounding box center [347, 379] width 109 height 17
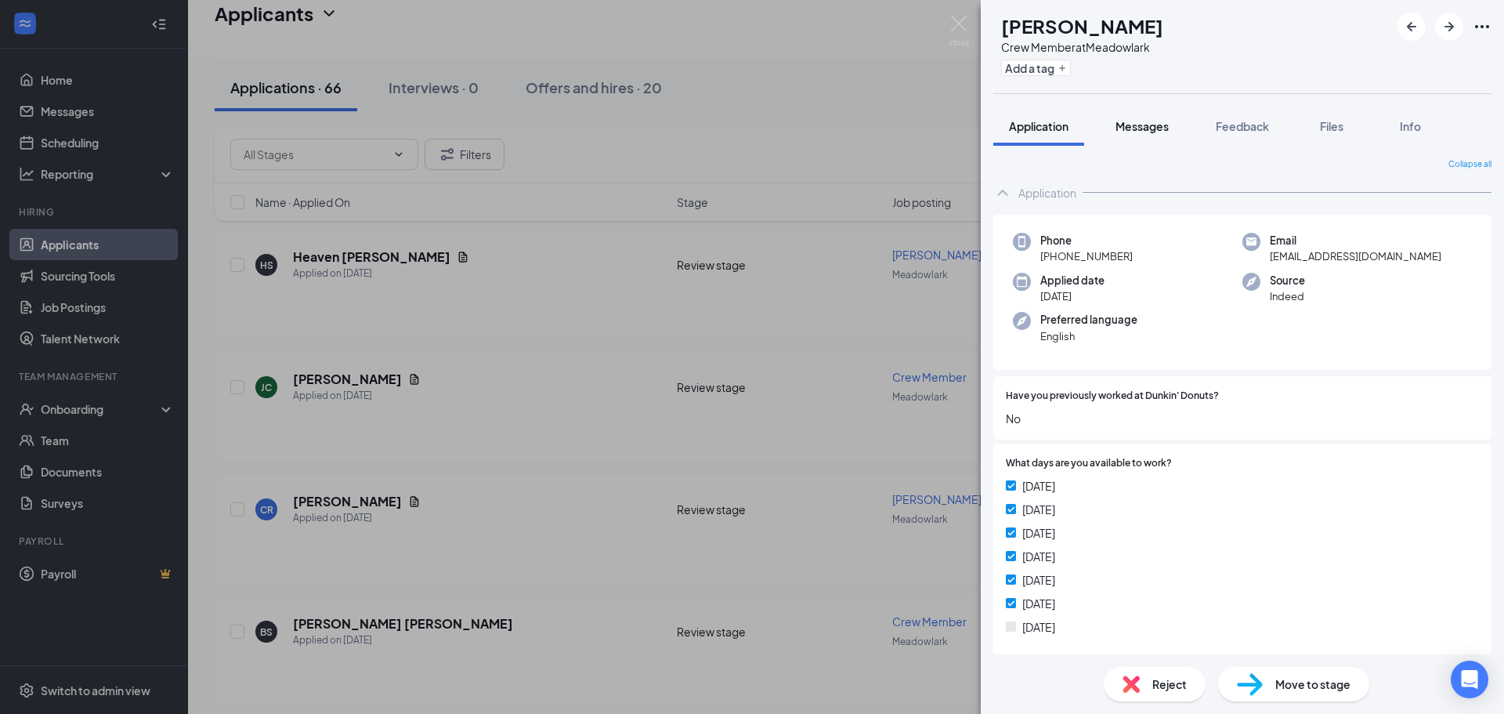
click at [1160, 123] on span "Messages" at bounding box center [1142, 126] width 53 height 14
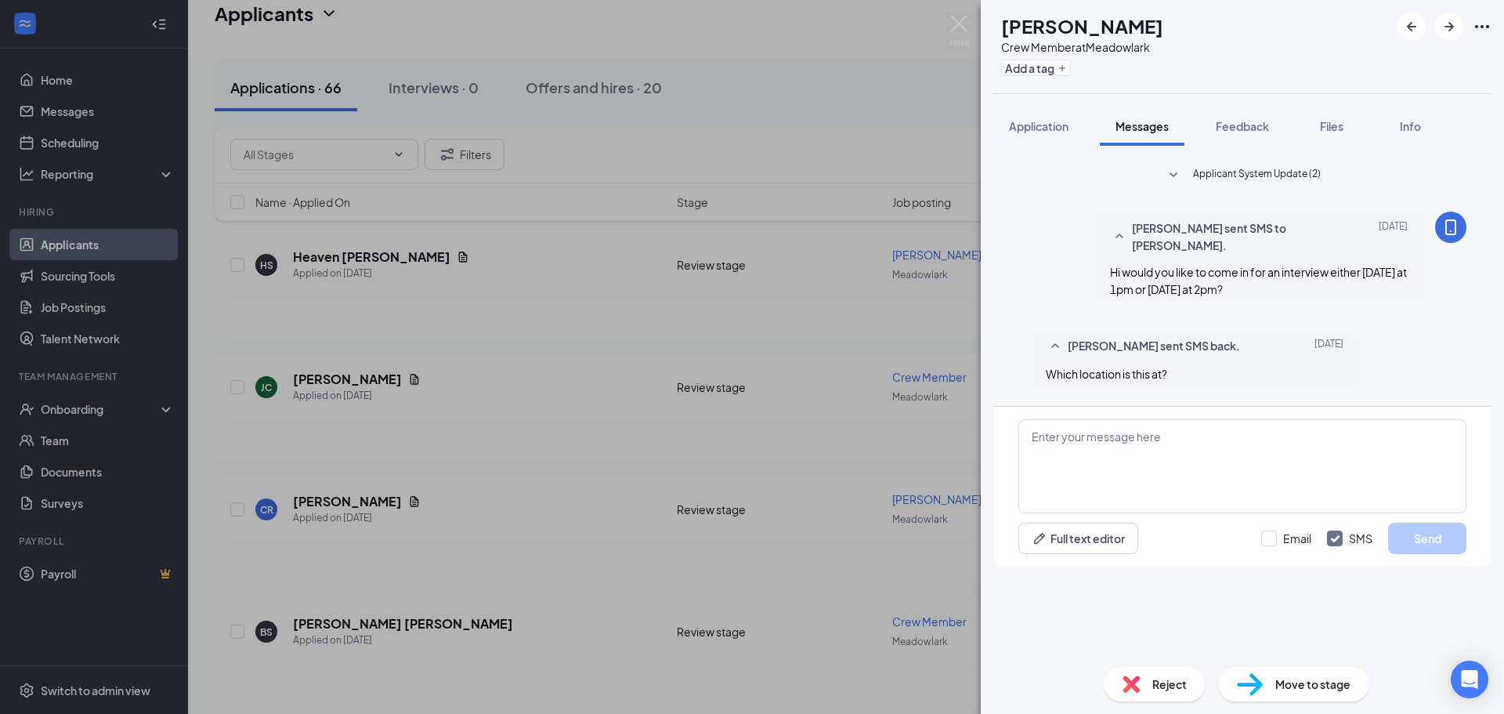
click at [362, 462] on div "JC Jullian Cooper Crew Member at Meadowlark Add a tag Application Messages Feed…" at bounding box center [752, 357] width 1504 height 714
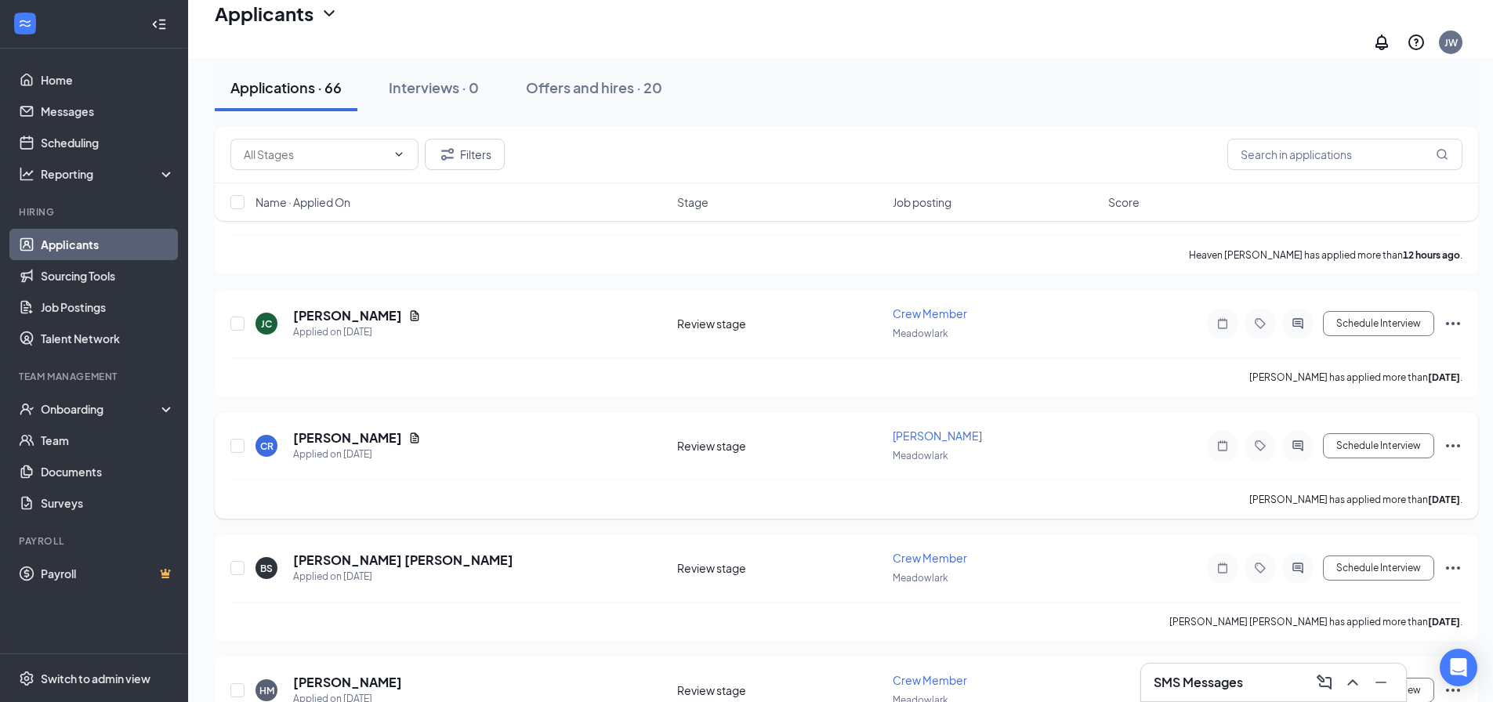
scroll to position [313, 0]
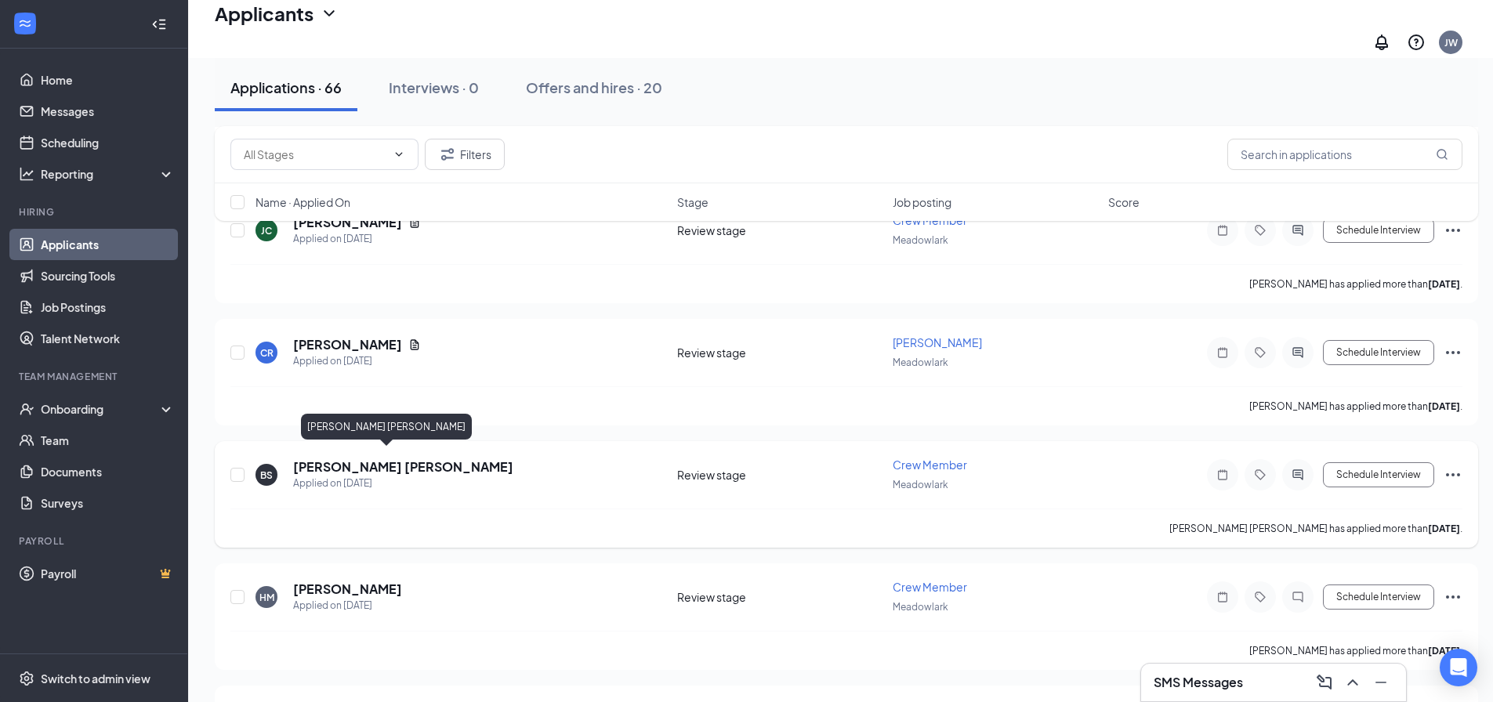
click at [364, 465] on h5 "[PERSON_NAME] [PERSON_NAME]" at bounding box center [403, 466] width 220 height 17
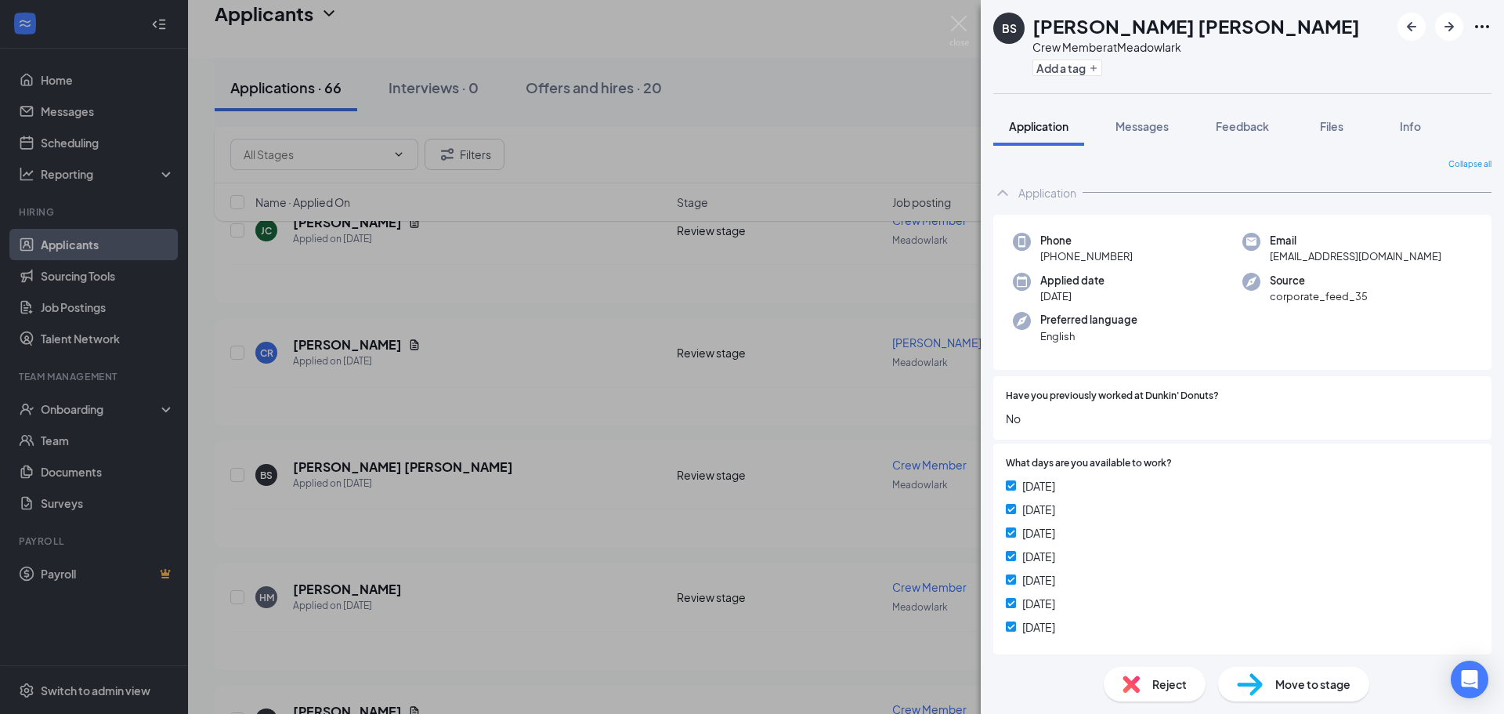
click at [455, 443] on div "BS Beauregard Sapp Crew Member at Meadowlark Add a tag Application Messages Fee…" at bounding box center [752, 357] width 1504 height 714
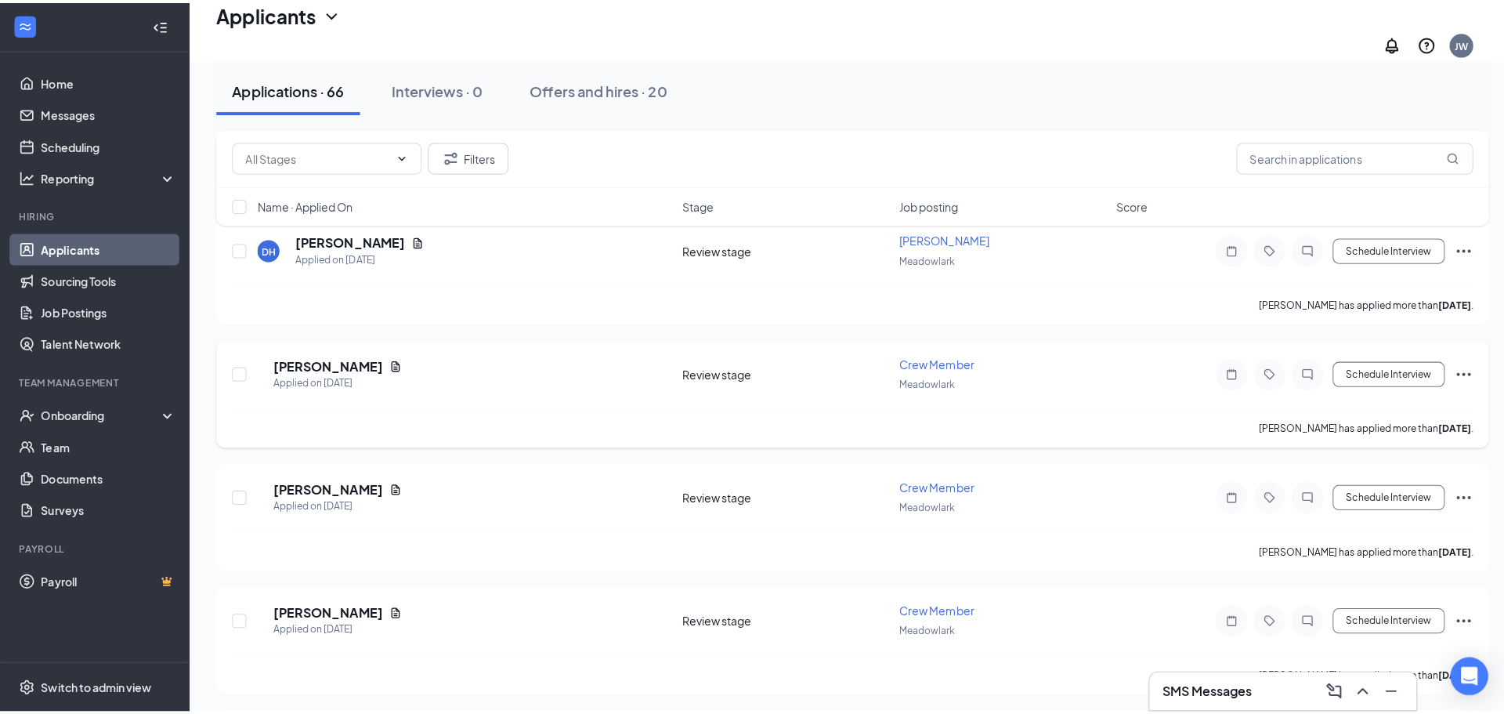
scroll to position [1410, 0]
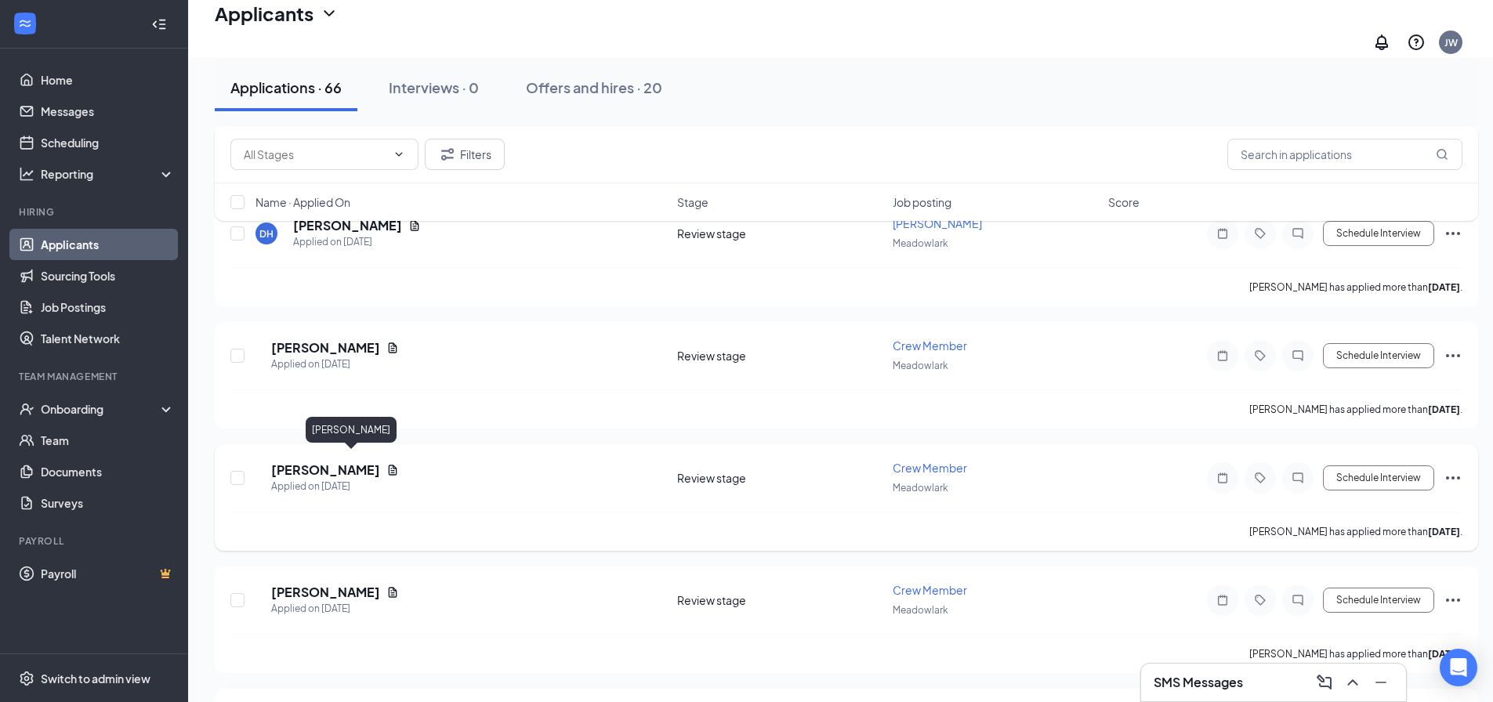
click at [341, 469] on h5 "[PERSON_NAME]" at bounding box center [325, 470] width 109 height 17
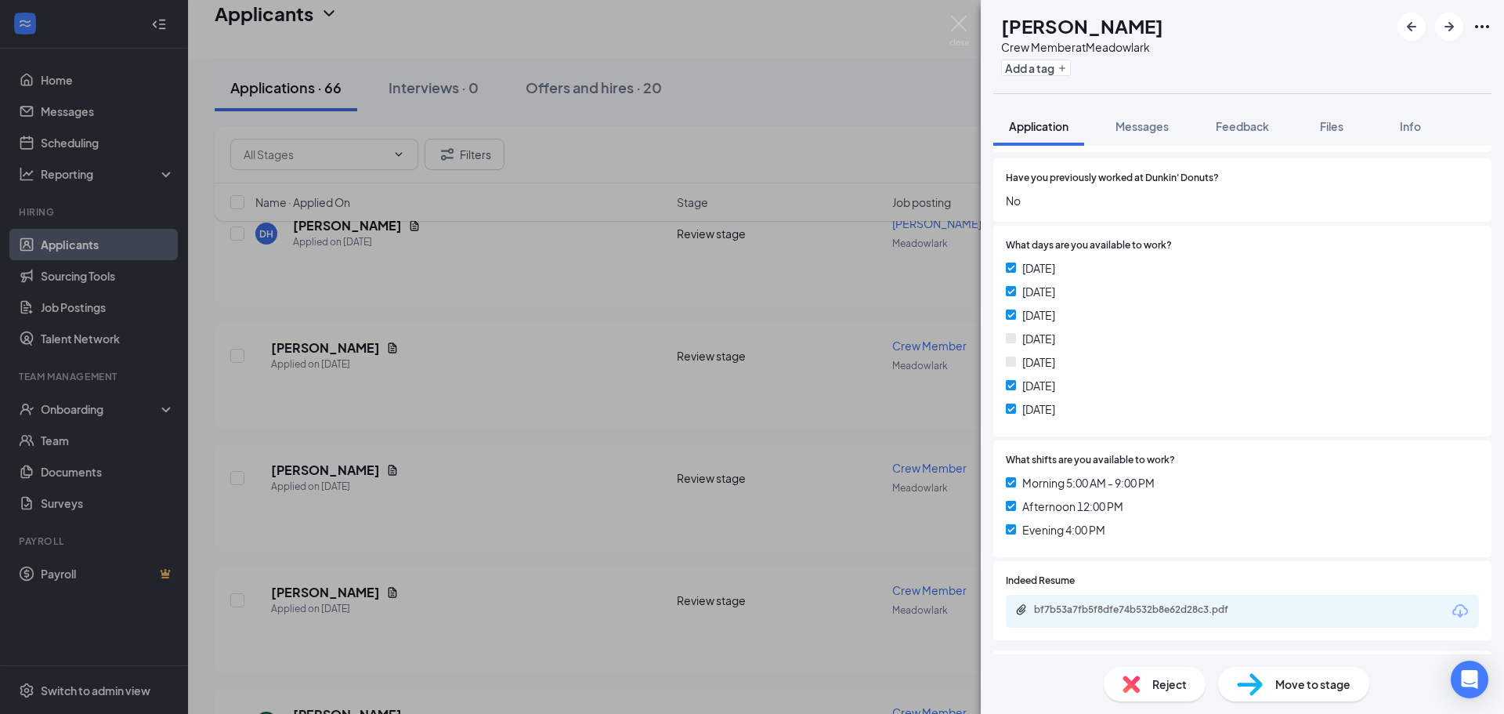
scroll to position [235, 0]
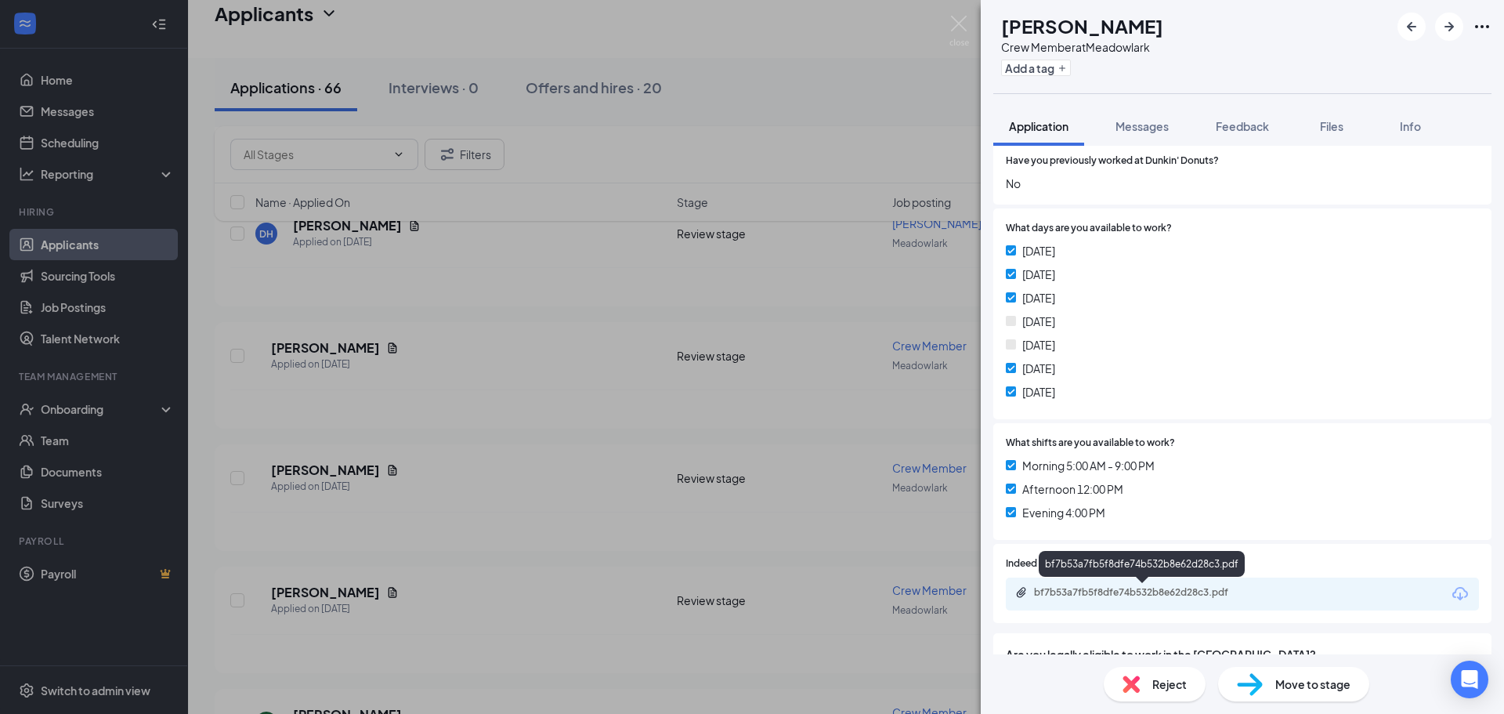
click at [1124, 588] on div "bf7b53a7fb5f8dfe74b532b8e62d28c3.pdf" at bounding box center [1143, 592] width 219 height 13
click at [1160, 135] on button "Messages" at bounding box center [1142, 126] width 85 height 39
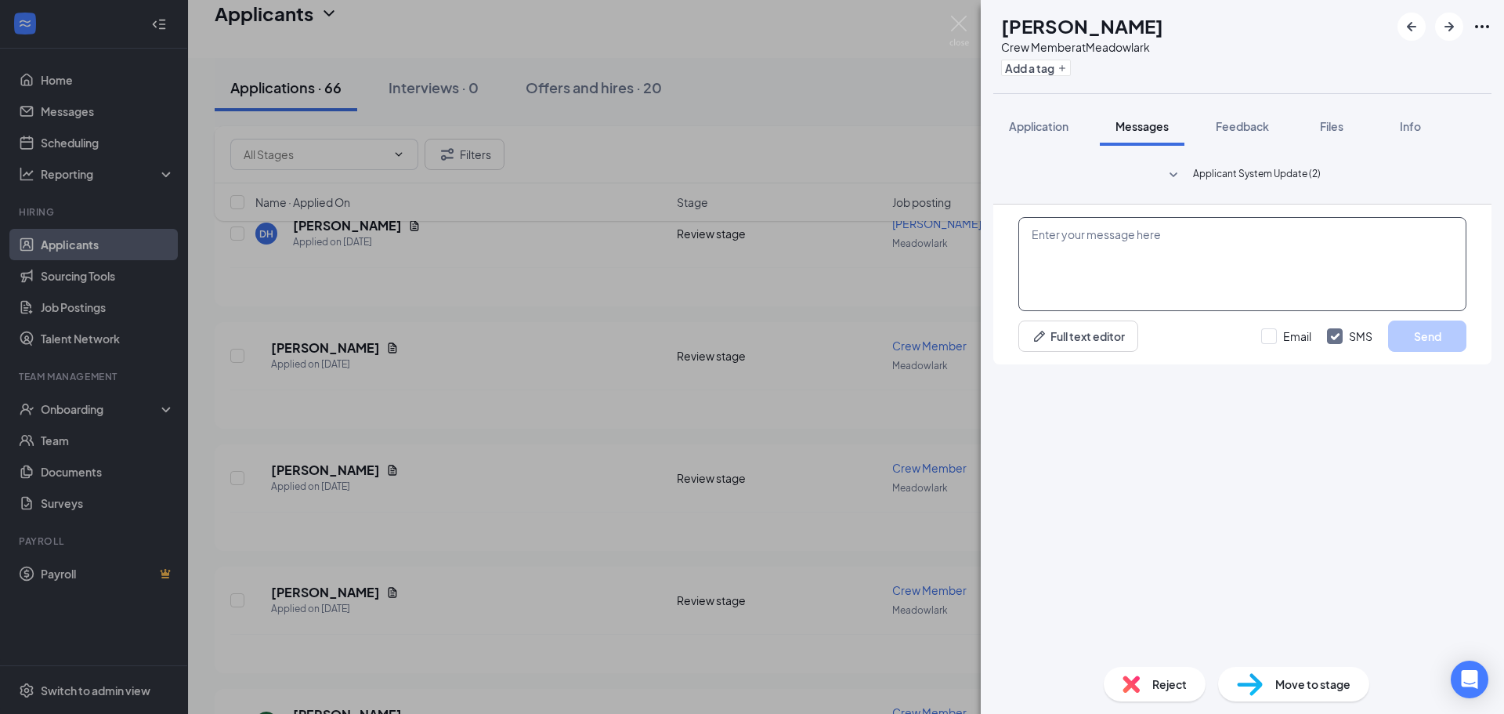
click at [1140, 311] on textarea at bounding box center [1243, 264] width 448 height 94
type textarea "Hi are you interested in coming in for an interview?"
click at [1444, 352] on button "Send" at bounding box center [1427, 335] width 78 height 31
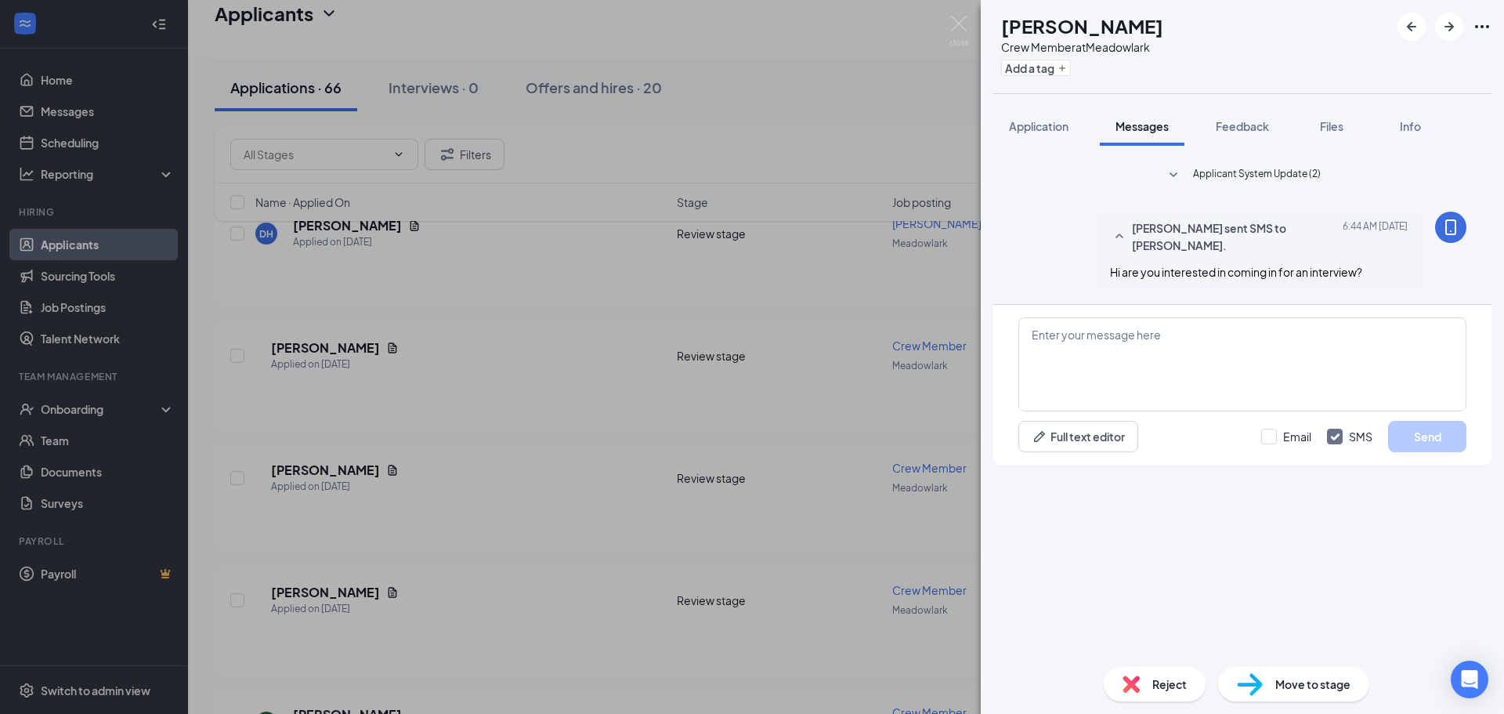
click at [610, 545] on div "MR Margaret Rothermund Crew Member at Meadowlark Add a tag Application Messages…" at bounding box center [752, 357] width 1504 height 714
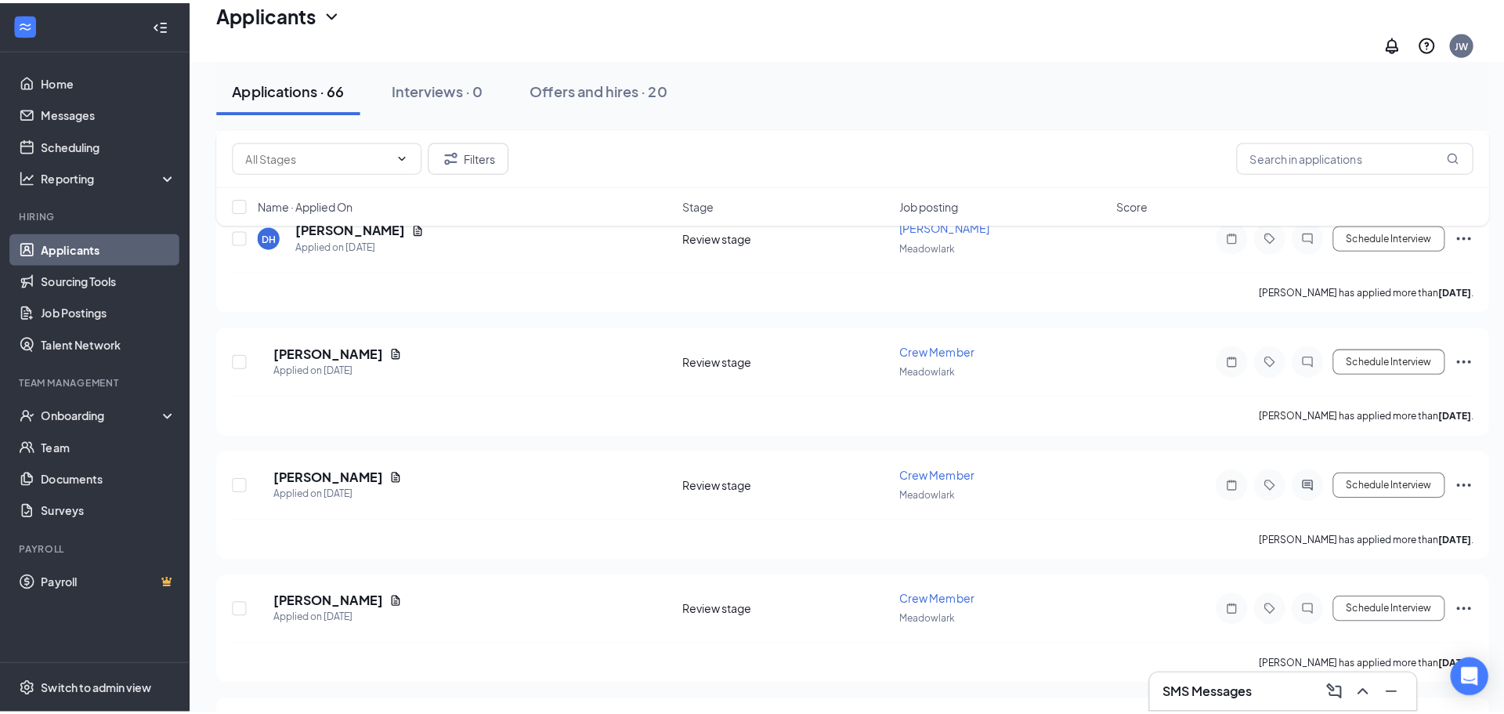
scroll to position [1567, 0]
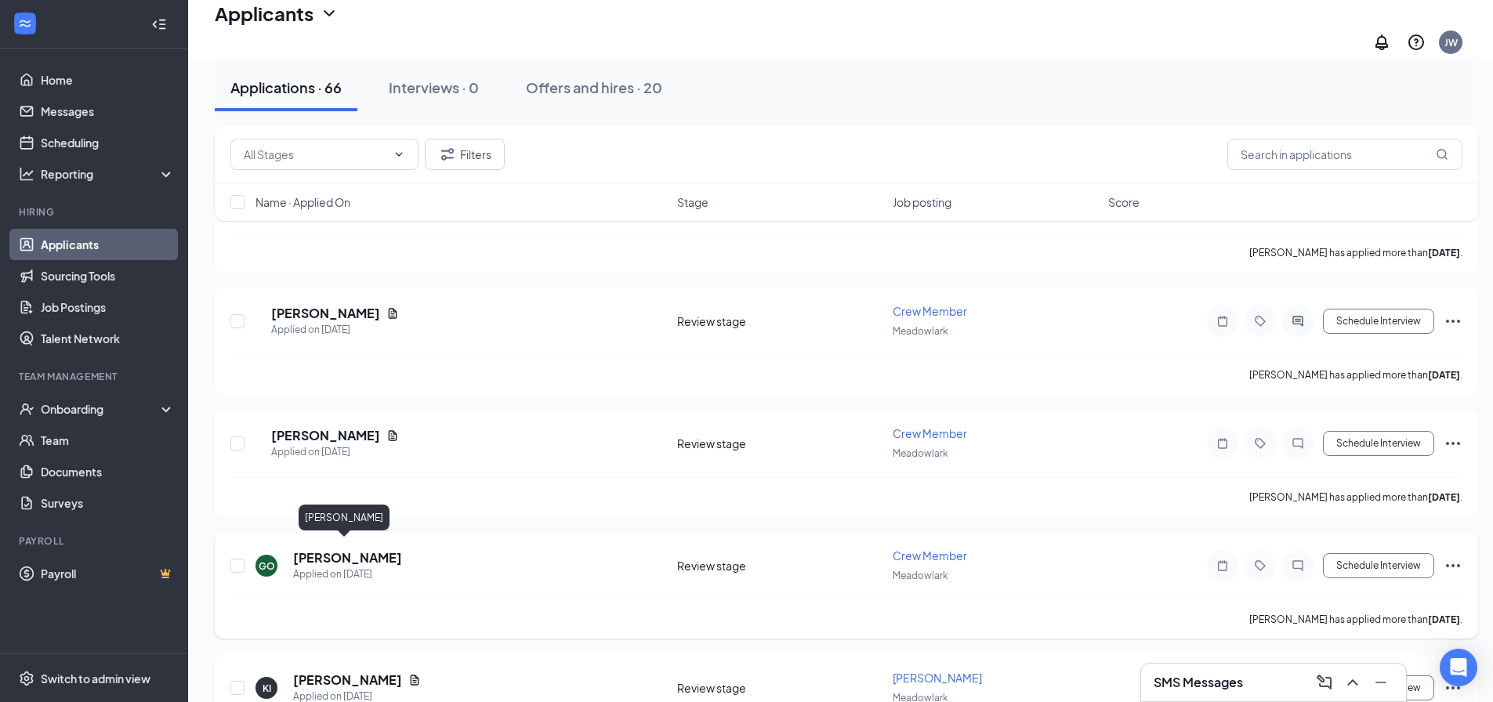
click at [350, 549] on h5 "[PERSON_NAME]" at bounding box center [347, 557] width 109 height 17
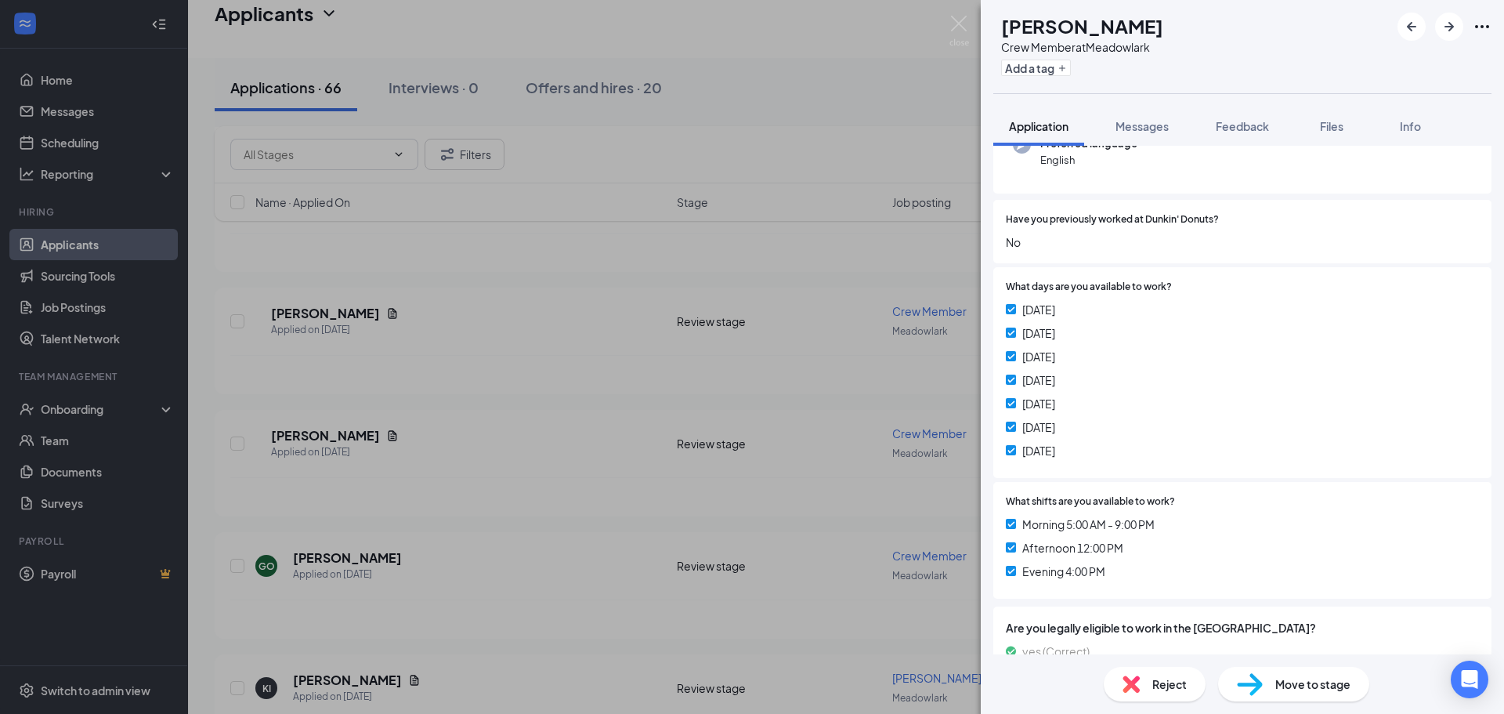
scroll to position [175, 0]
click at [1153, 120] on span "Messages" at bounding box center [1142, 126] width 53 height 14
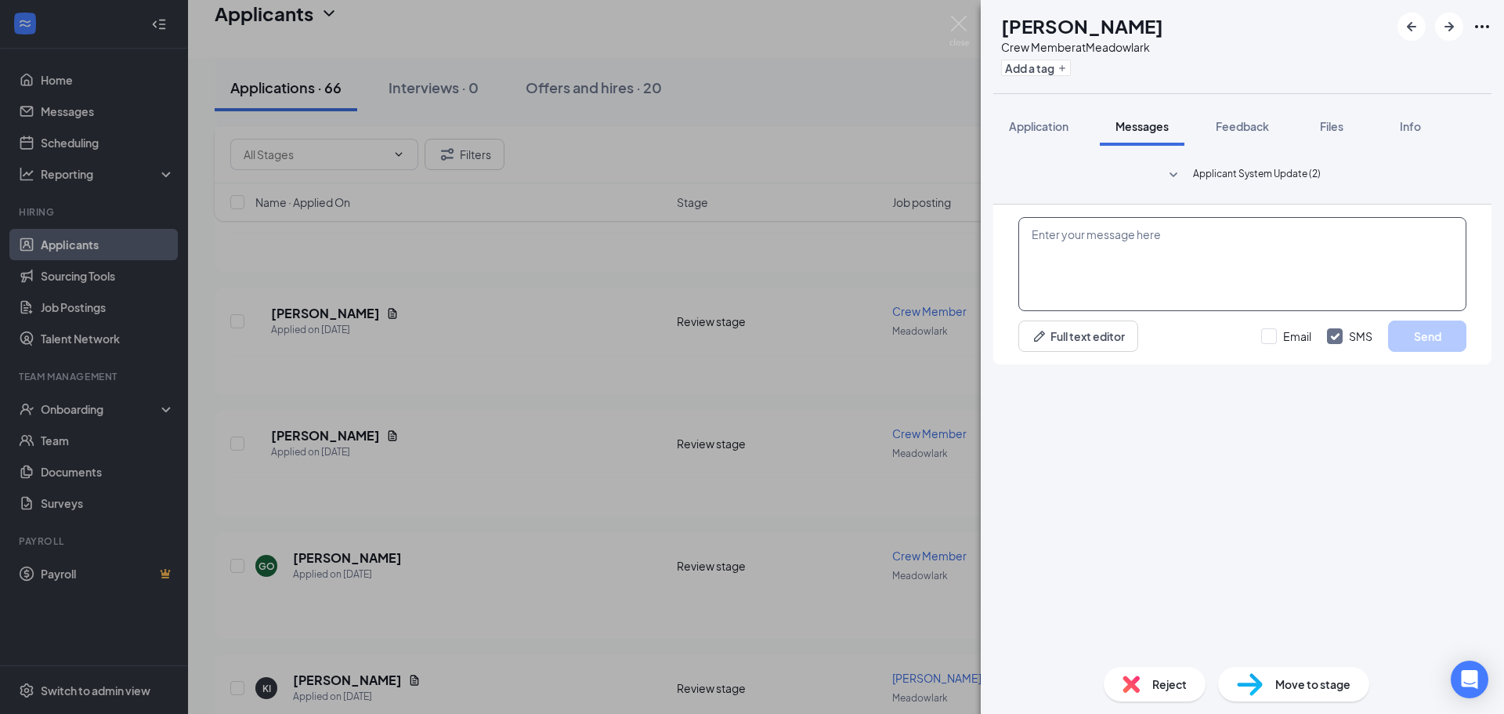
click at [1055, 311] on textarea at bounding box center [1243, 264] width 448 height 94
type textarea "Hello, are you interested in coming in for an interview?"
click at [1415, 352] on button "Send" at bounding box center [1427, 335] width 78 height 31
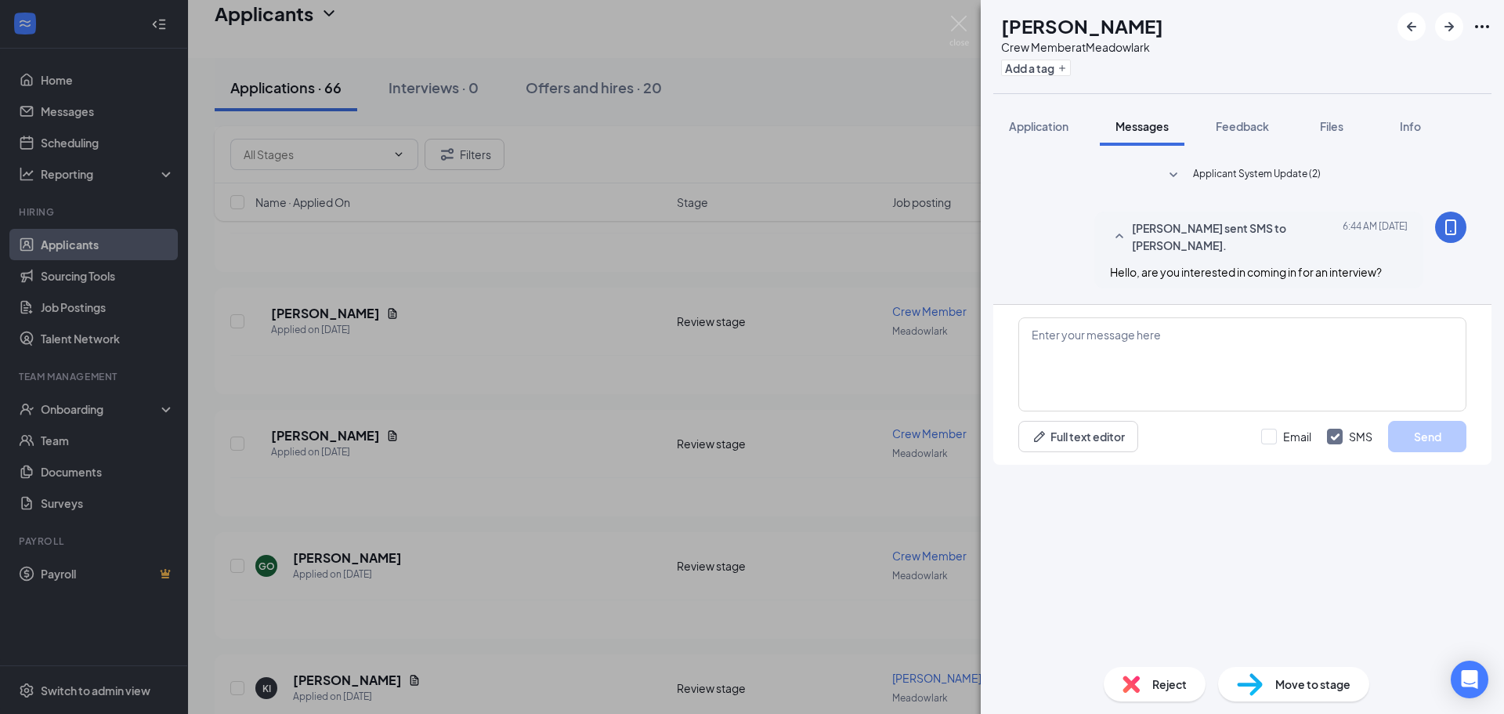
click at [859, 128] on div "GO Gregory Ortiz Crew Member at Meadowlark Add a tag Application Messages Feedb…" at bounding box center [752, 357] width 1504 height 714
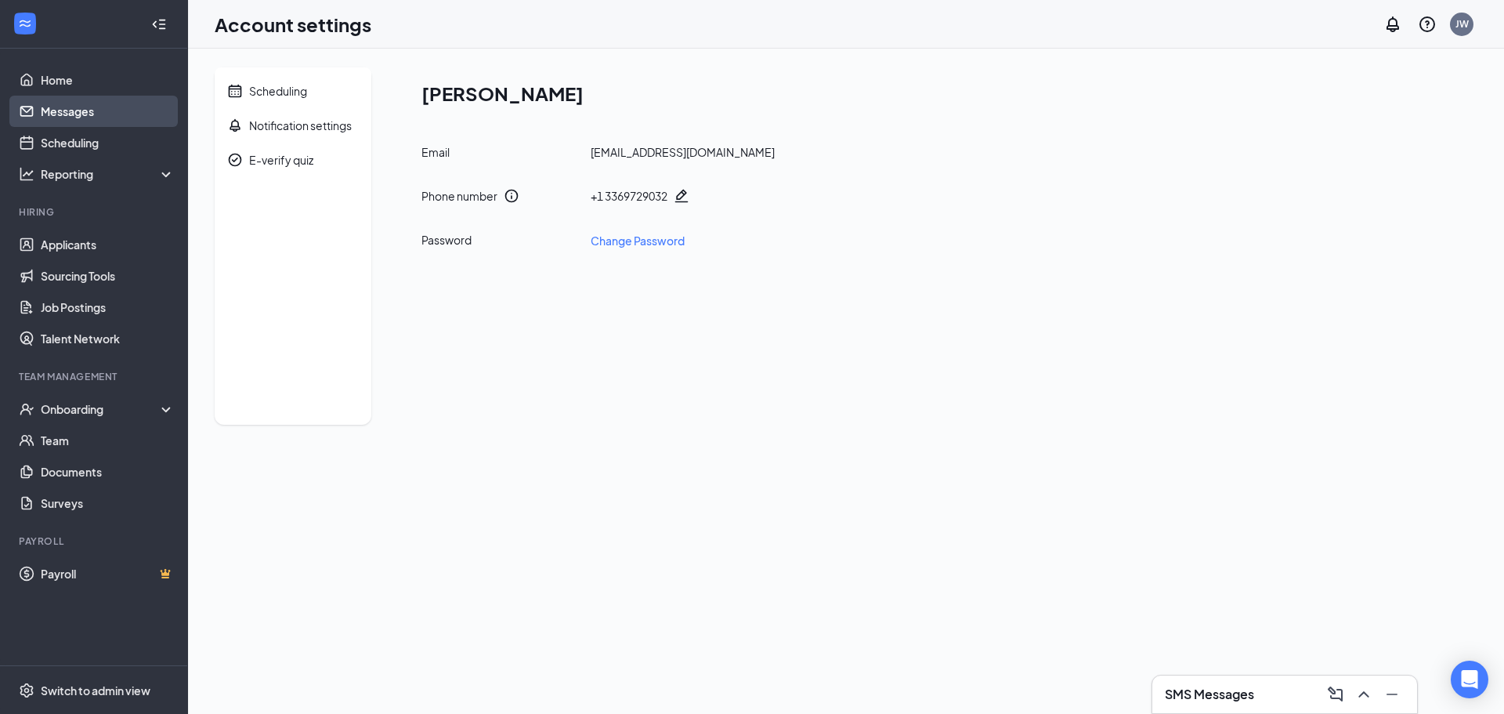
click at [51, 115] on link "Messages" at bounding box center [108, 111] width 134 height 31
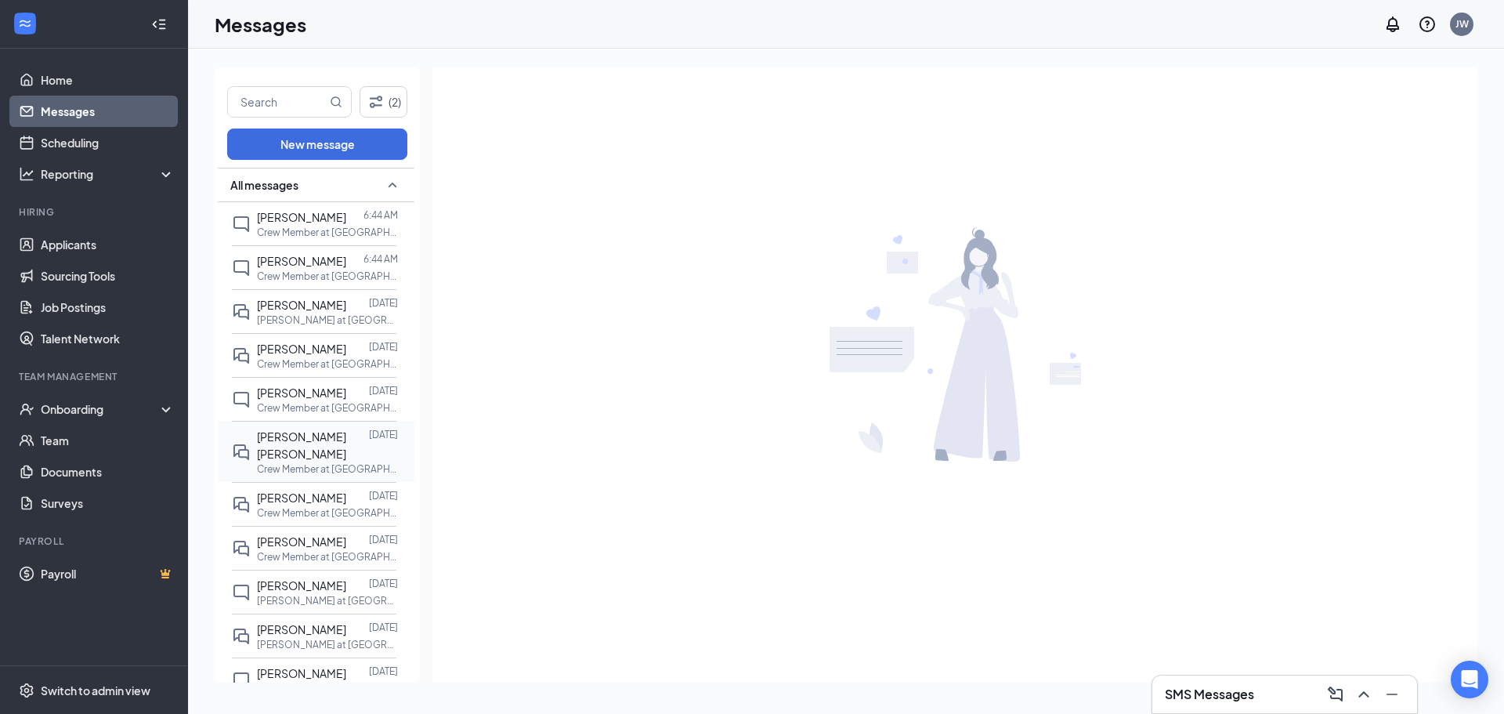
click at [283, 461] on span "[PERSON_NAME] [PERSON_NAME]" at bounding box center [301, 444] width 89 height 31
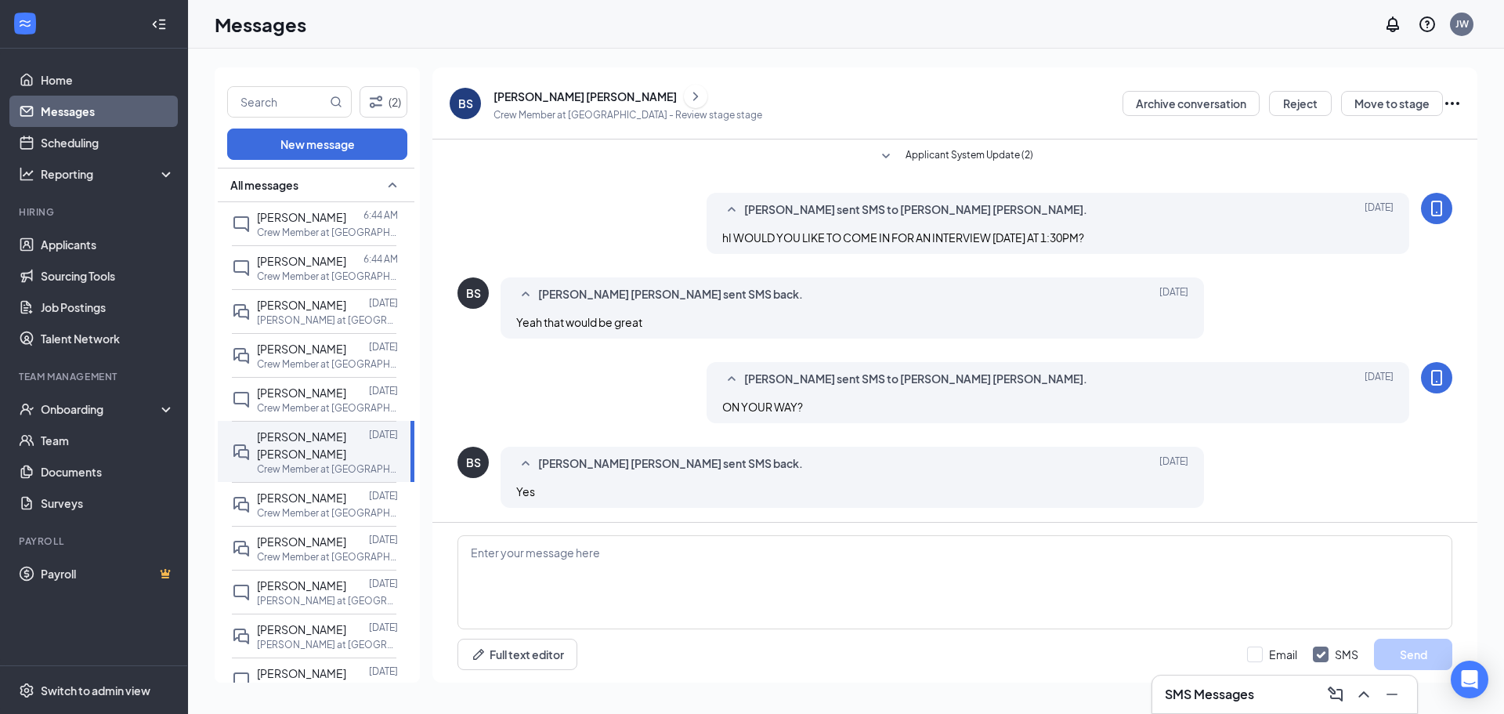
scroll to position [2, 0]
click at [471, 92] on div "BS" at bounding box center [465, 103] width 31 height 31
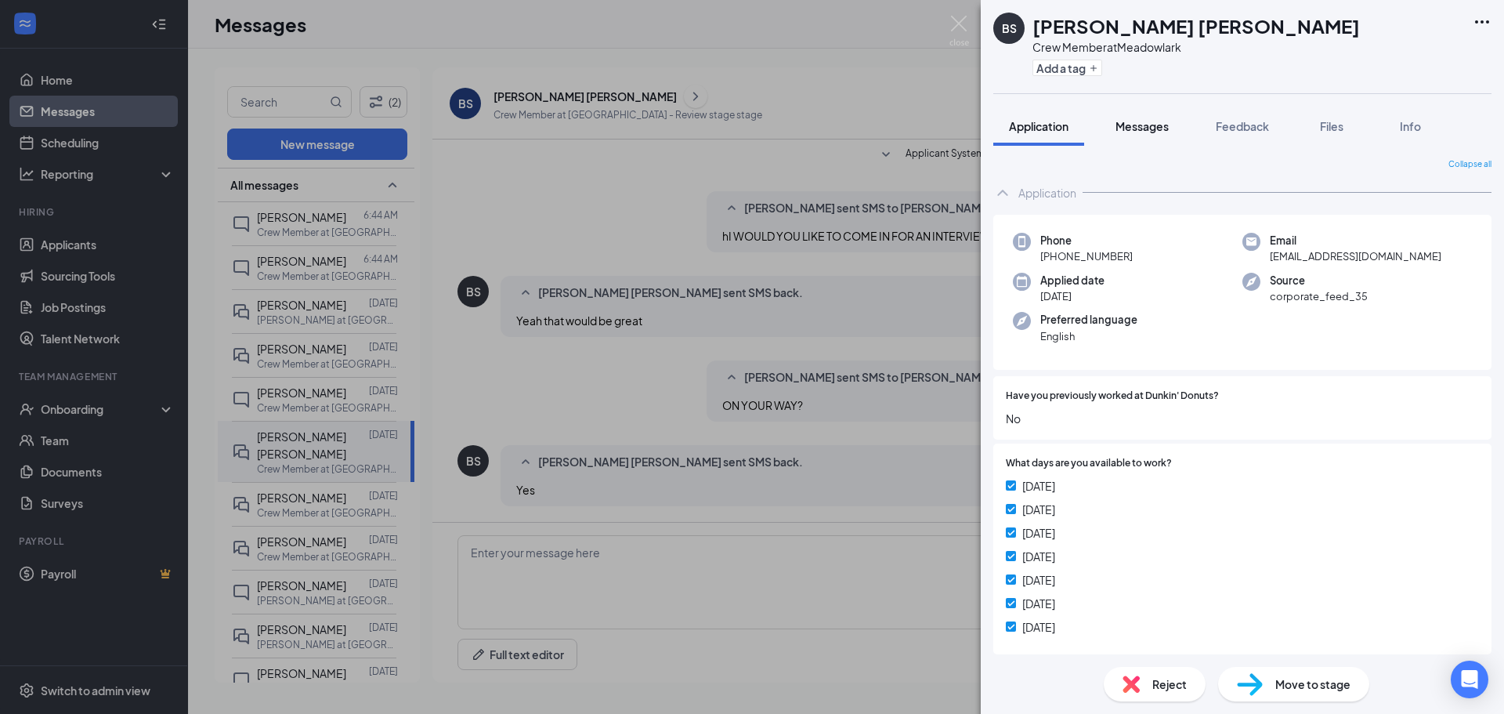
click at [1118, 120] on span "Messages" at bounding box center [1142, 126] width 53 height 14
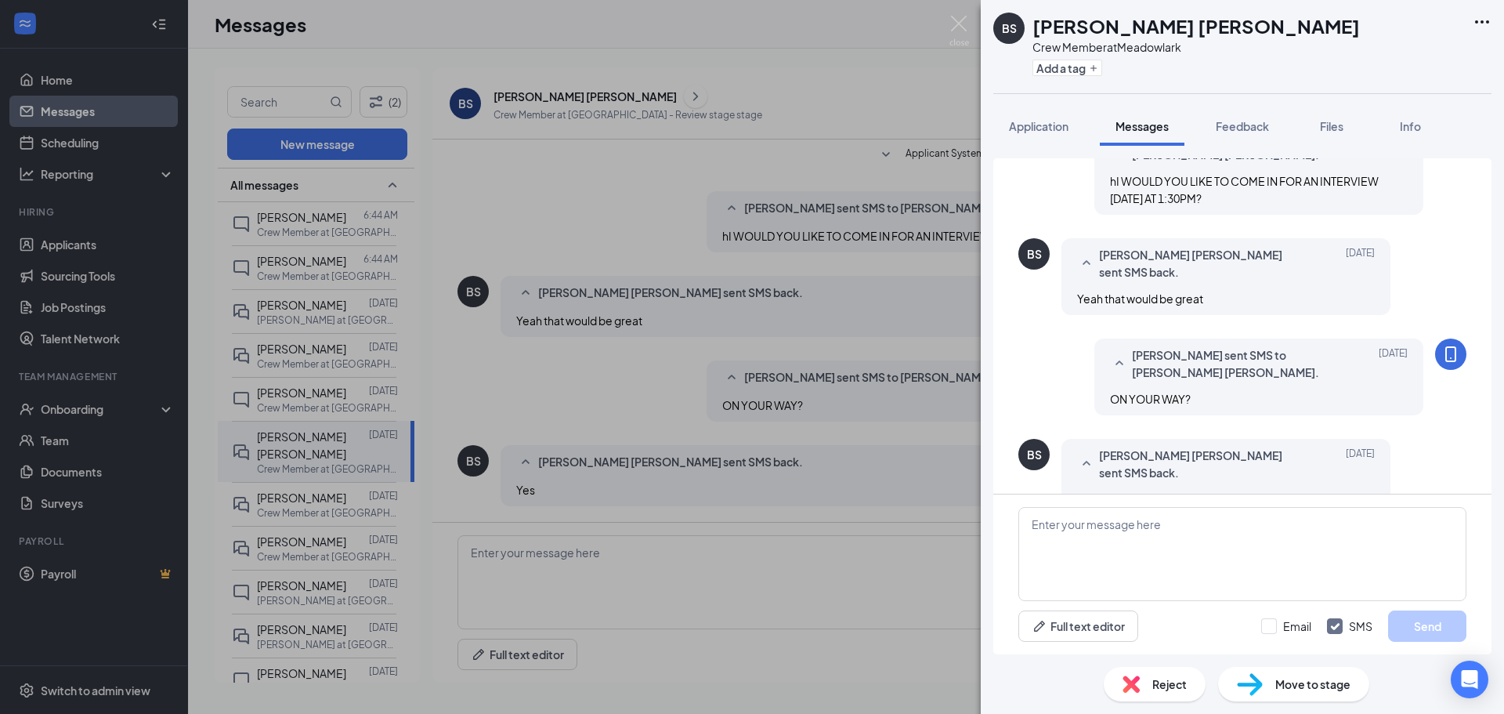
scroll to position [97, 0]
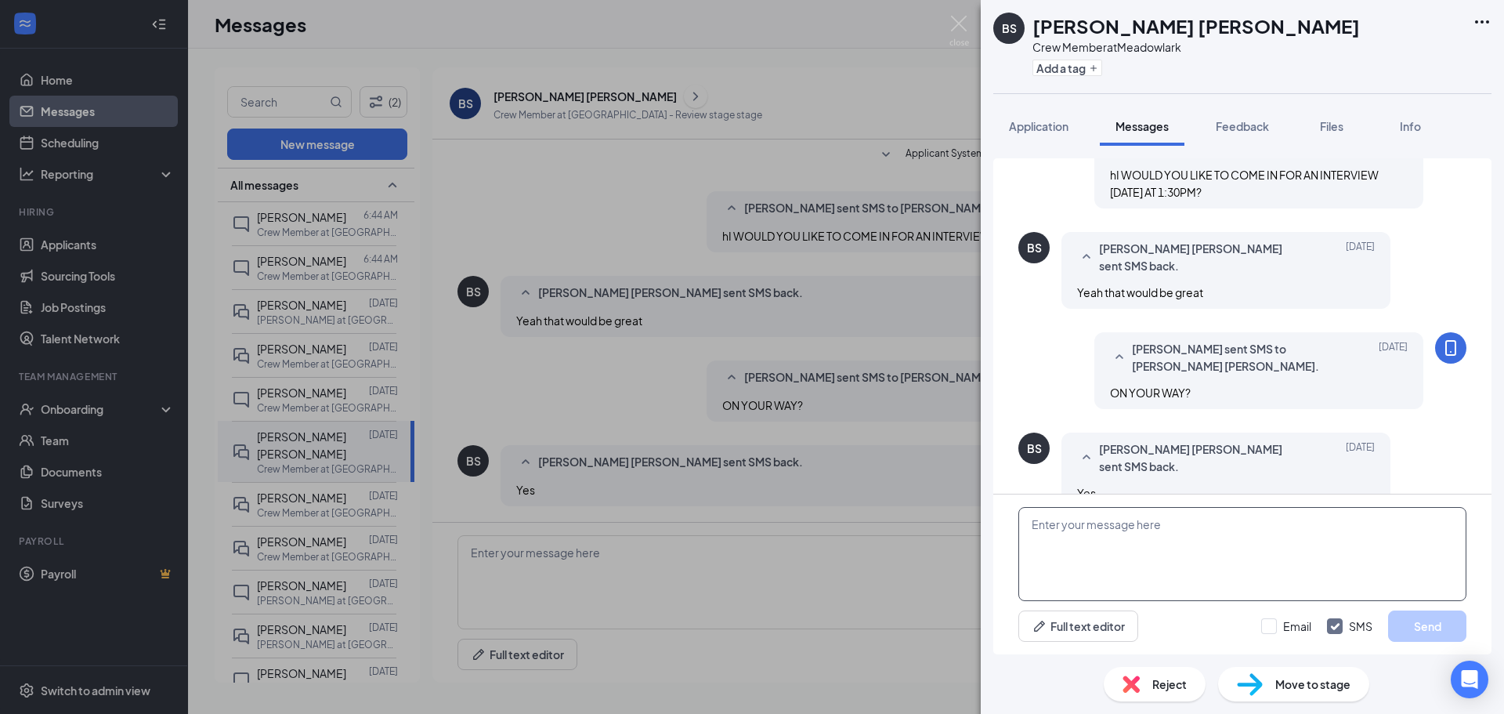
click at [1083, 523] on textarea at bounding box center [1243, 554] width 448 height 94
click at [1129, 525] on textarea "Are you still interedted in the position?" at bounding box center [1243, 554] width 448 height 94
click at [1255, 528] on textarea "Are you still interested in the position?" at bounding box center [1243, 554] width 448 height 94
type textarea "Are you still interested in the position?"
click at [1433, 617] on button "Send" at bounding box center [1427, 625] width 78 height 31
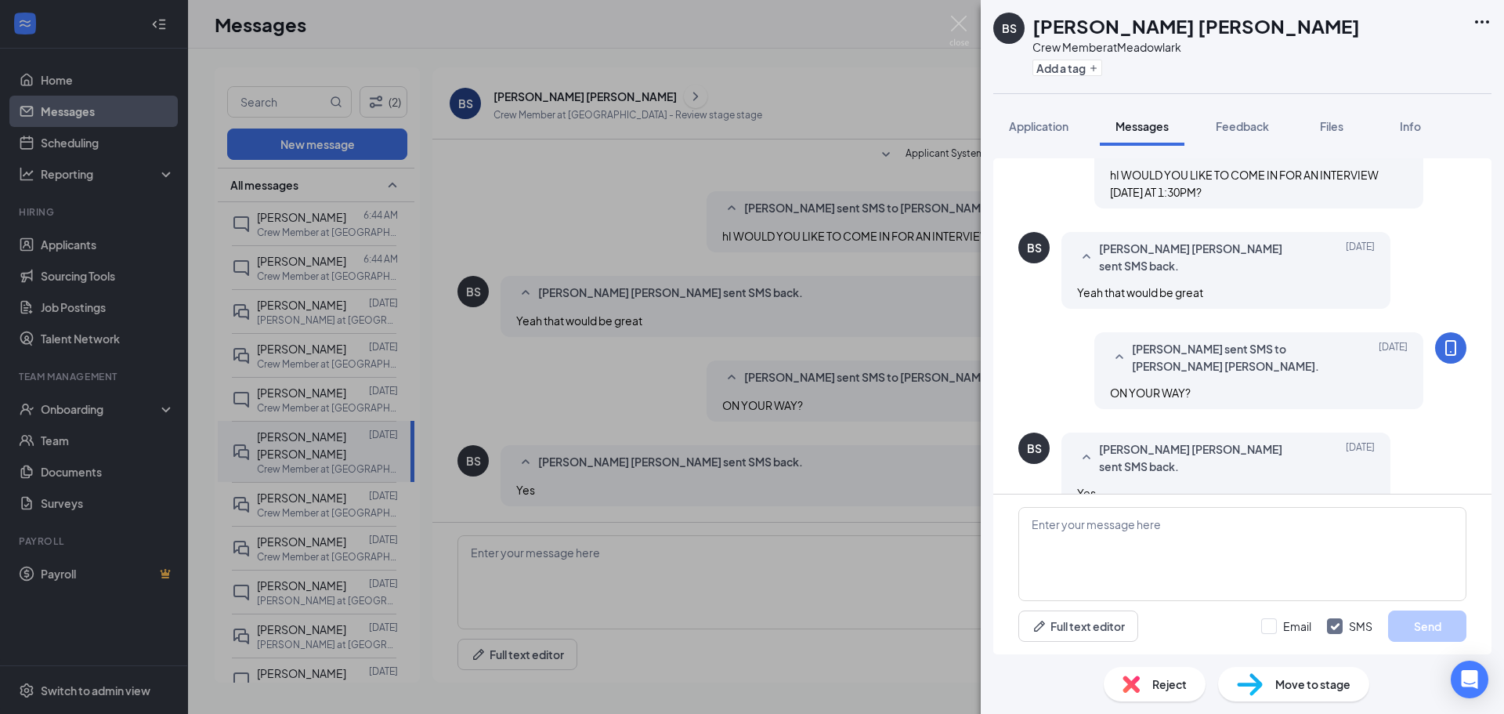
scroll to position [197, 0]
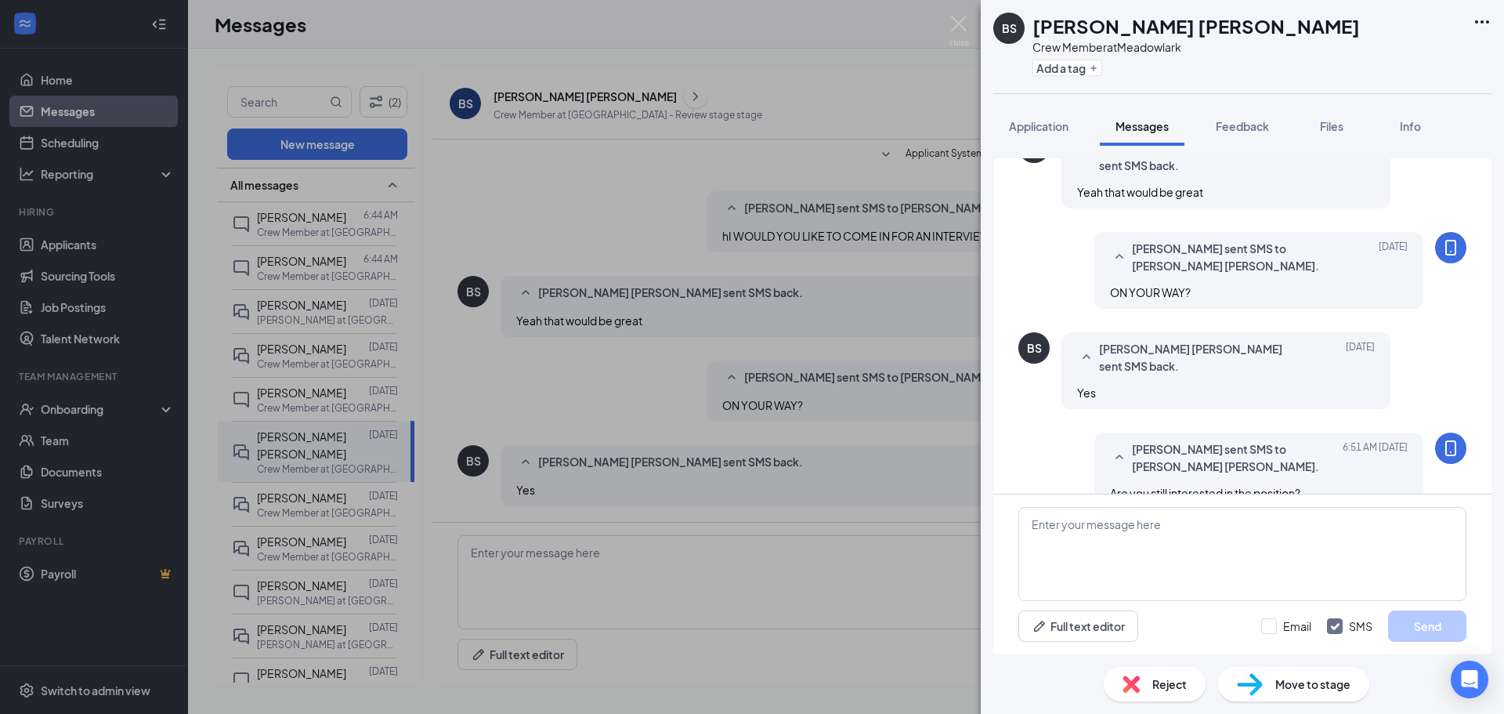
click at [676, 216] on div "[PERSON_NAME] Crew Member at Meadowlark Add a tag Application Messages Feedback…" at bounding box center [752, 357] width 1504 height 714
